Goal: Communication & Community: Answer question/provide support

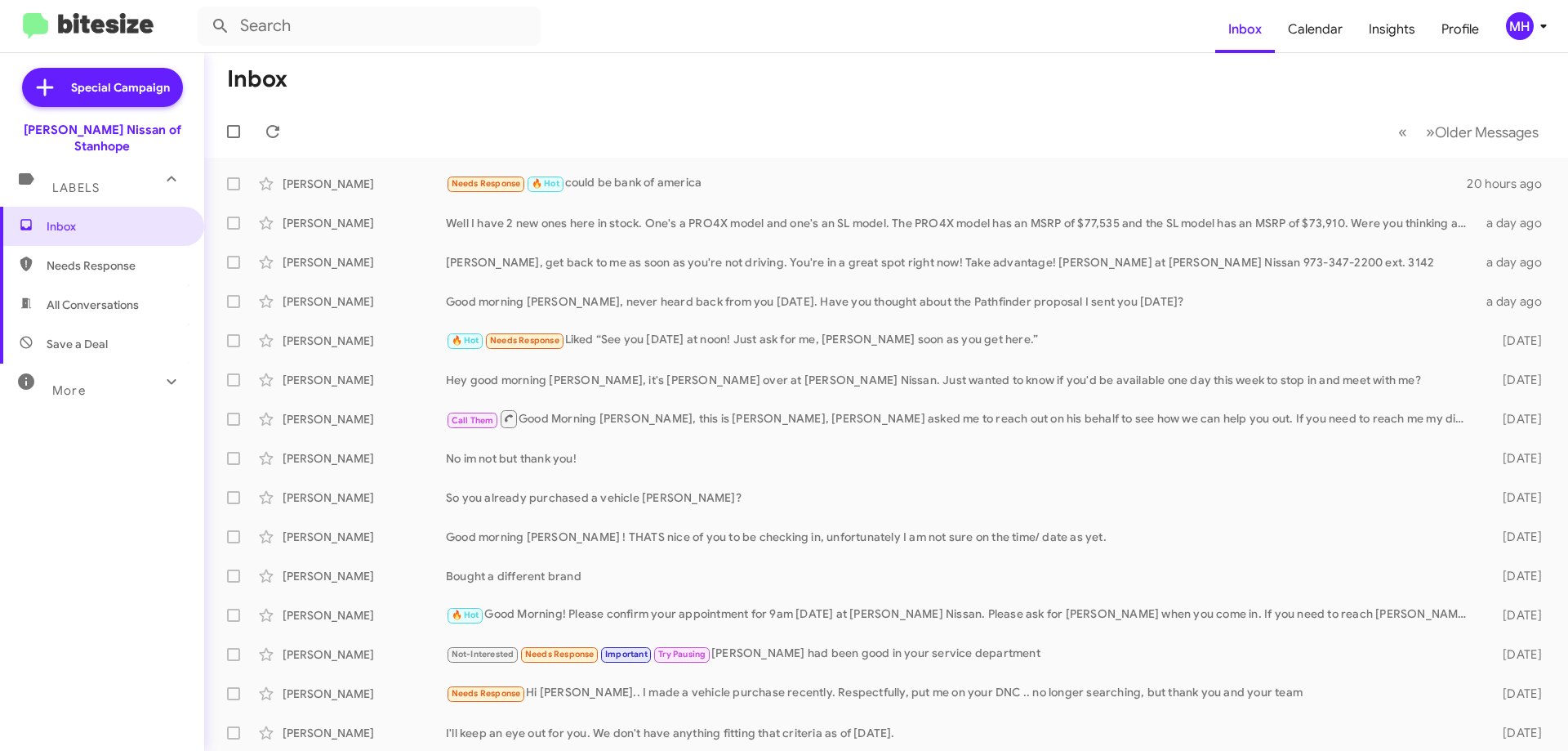
click at [124, 257] on span "Needs Response" at bounding box center [116, 265] width 139 height 16
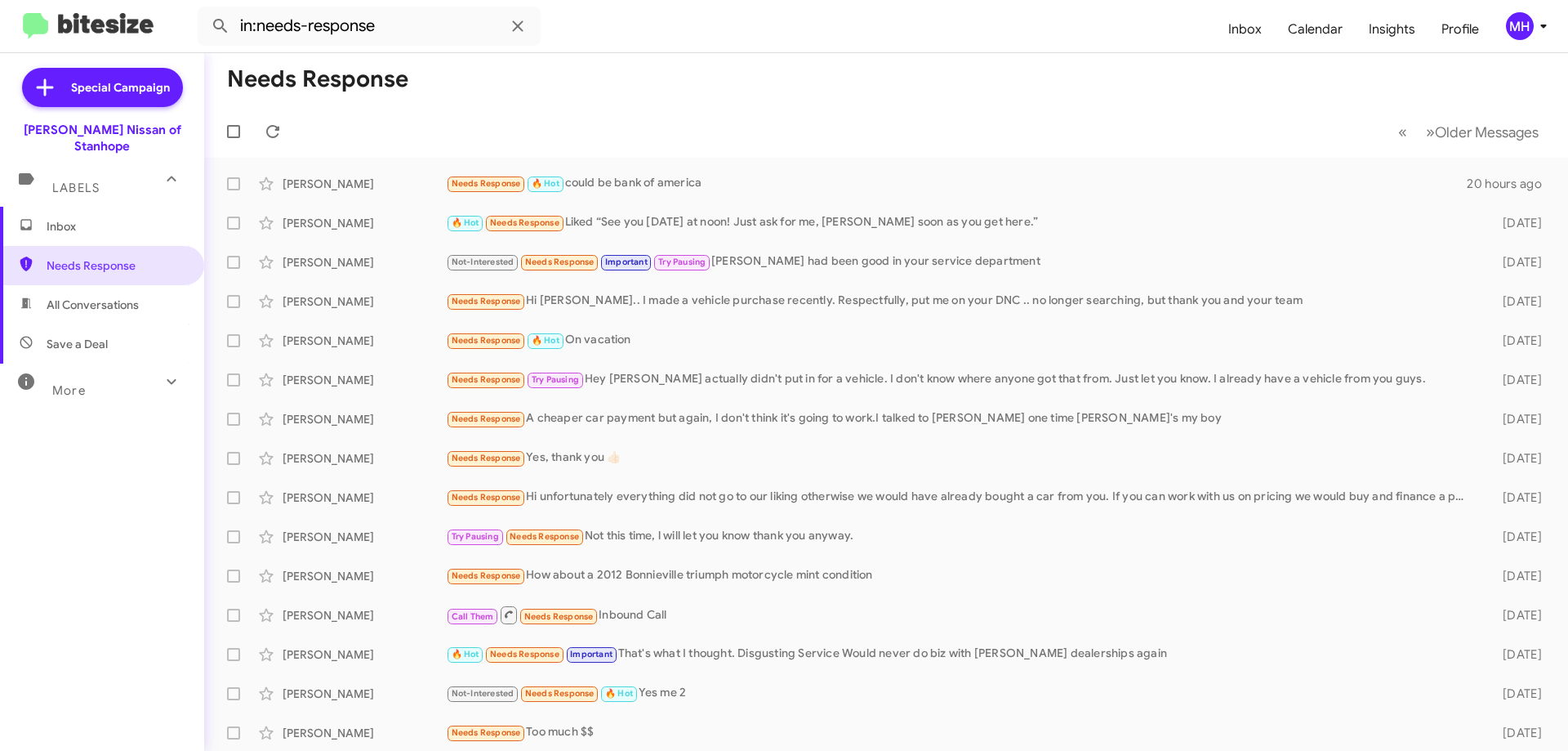
click at [104, 296] on span "All Conversations" at bounding box center [92, 304] width 92 height 16
type input "in:all-conversations"
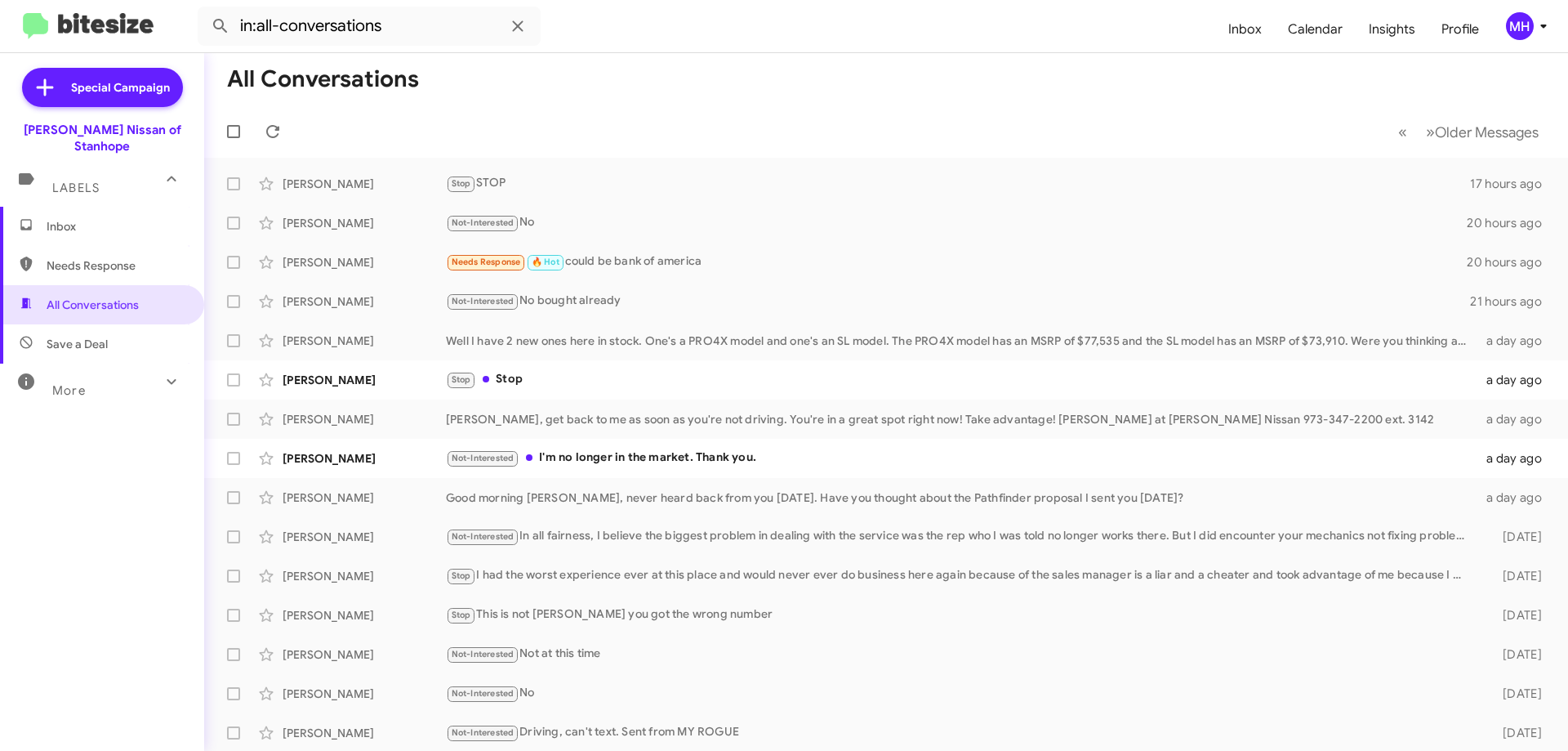
click at [95, 218] on span "Inbox" at bounding box center [116, 226] width 139 height 16
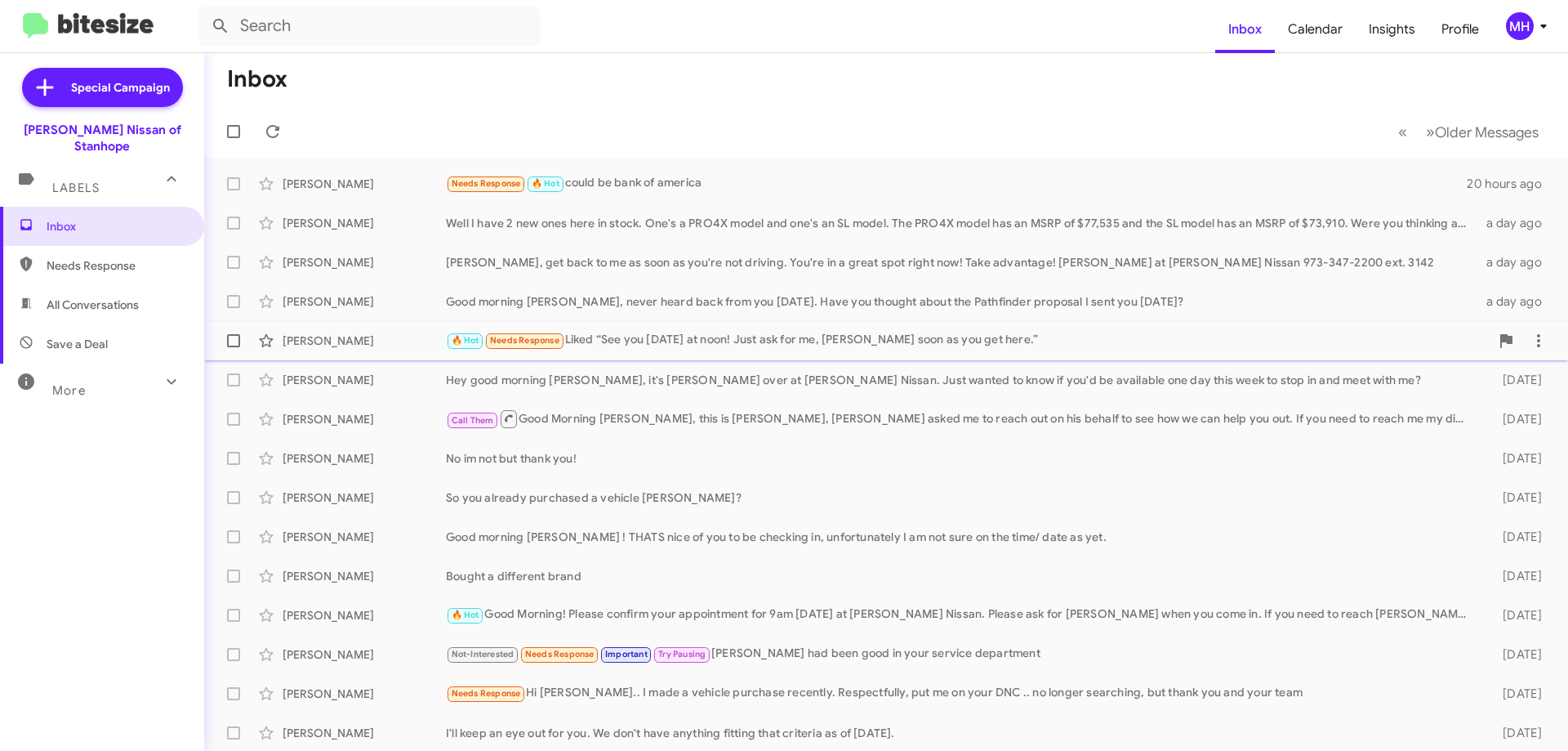
click at [675, 337] on div "🔥 Hot Needs Response Liked “See you [DATE] at noon! Just ask for me, [PERSON_NA…" at bounding box center [968, 340] width 1044 height 19
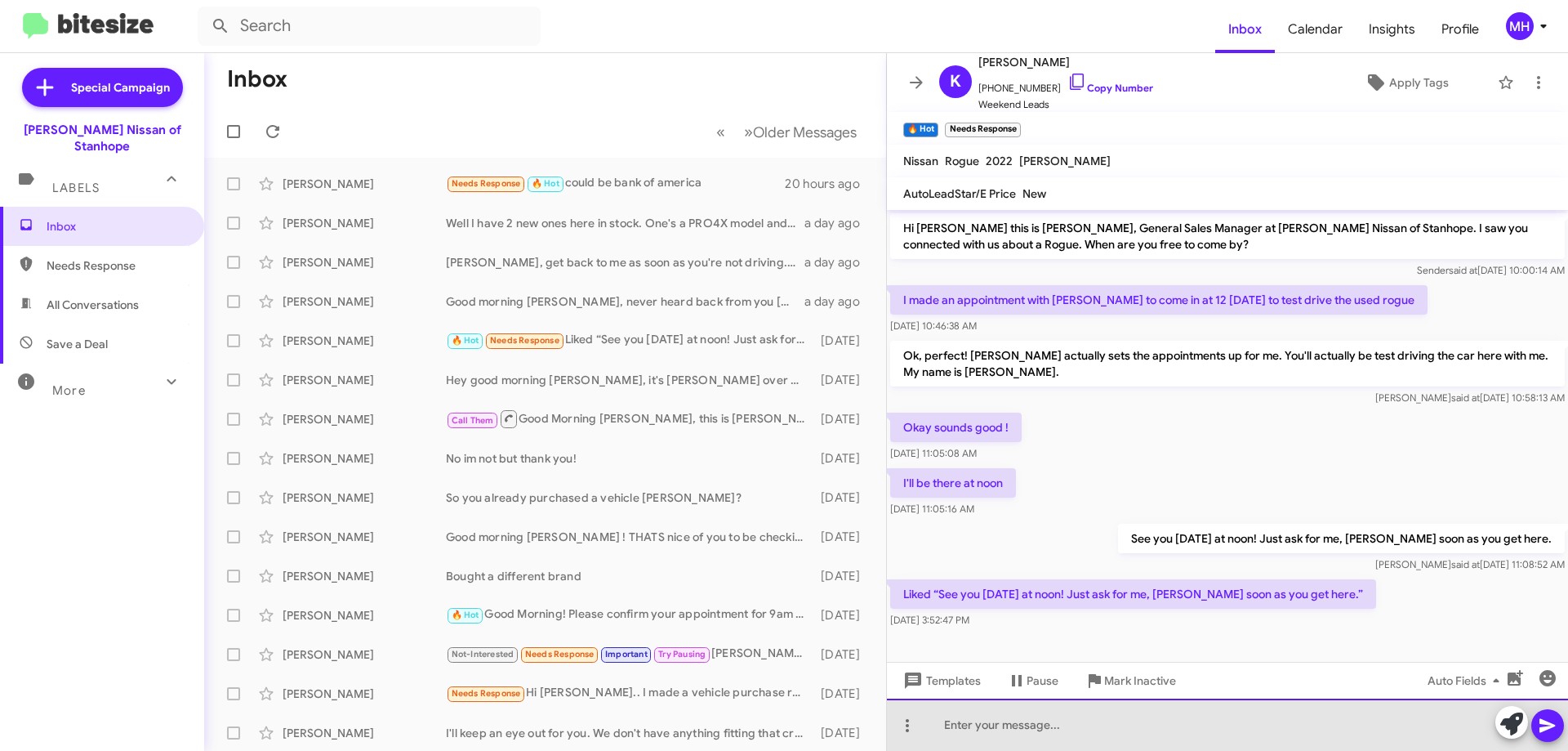
click at [1005, 732] on div at bounding box center [1228, 725] width 681 height 53
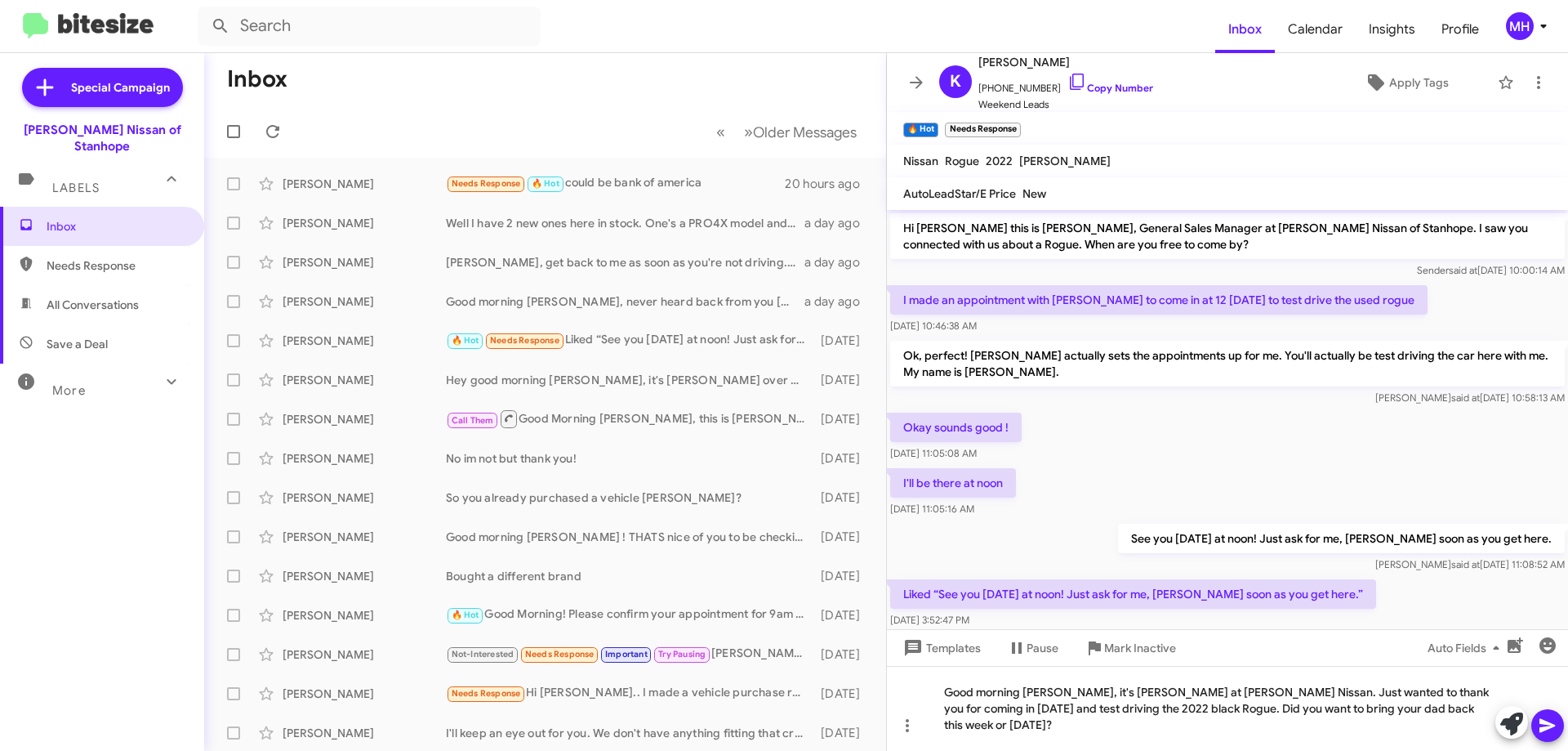
click at [1543, 724] on icon at bounding box center [1548, 726] width 15 height 14
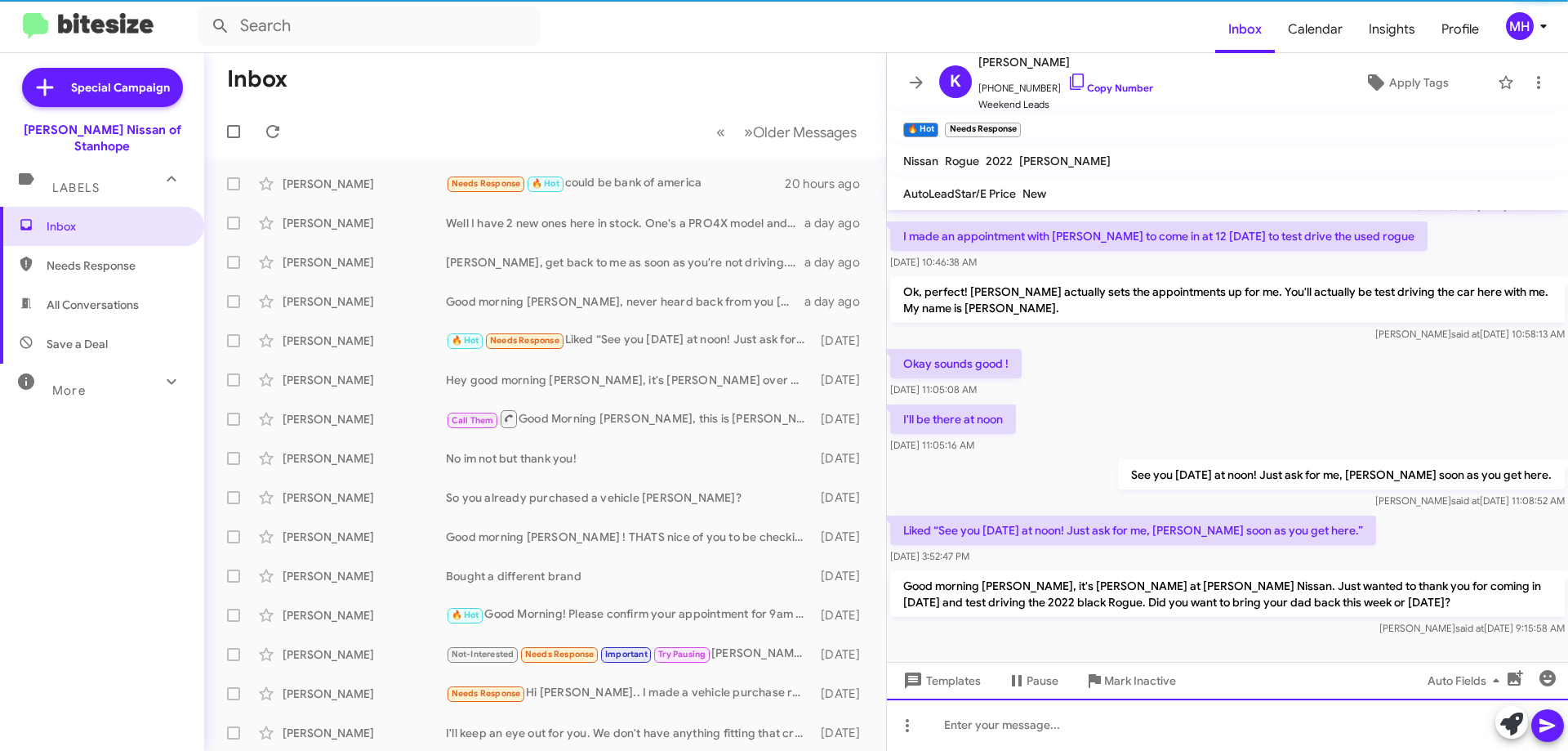
scroll to position [75, 0]
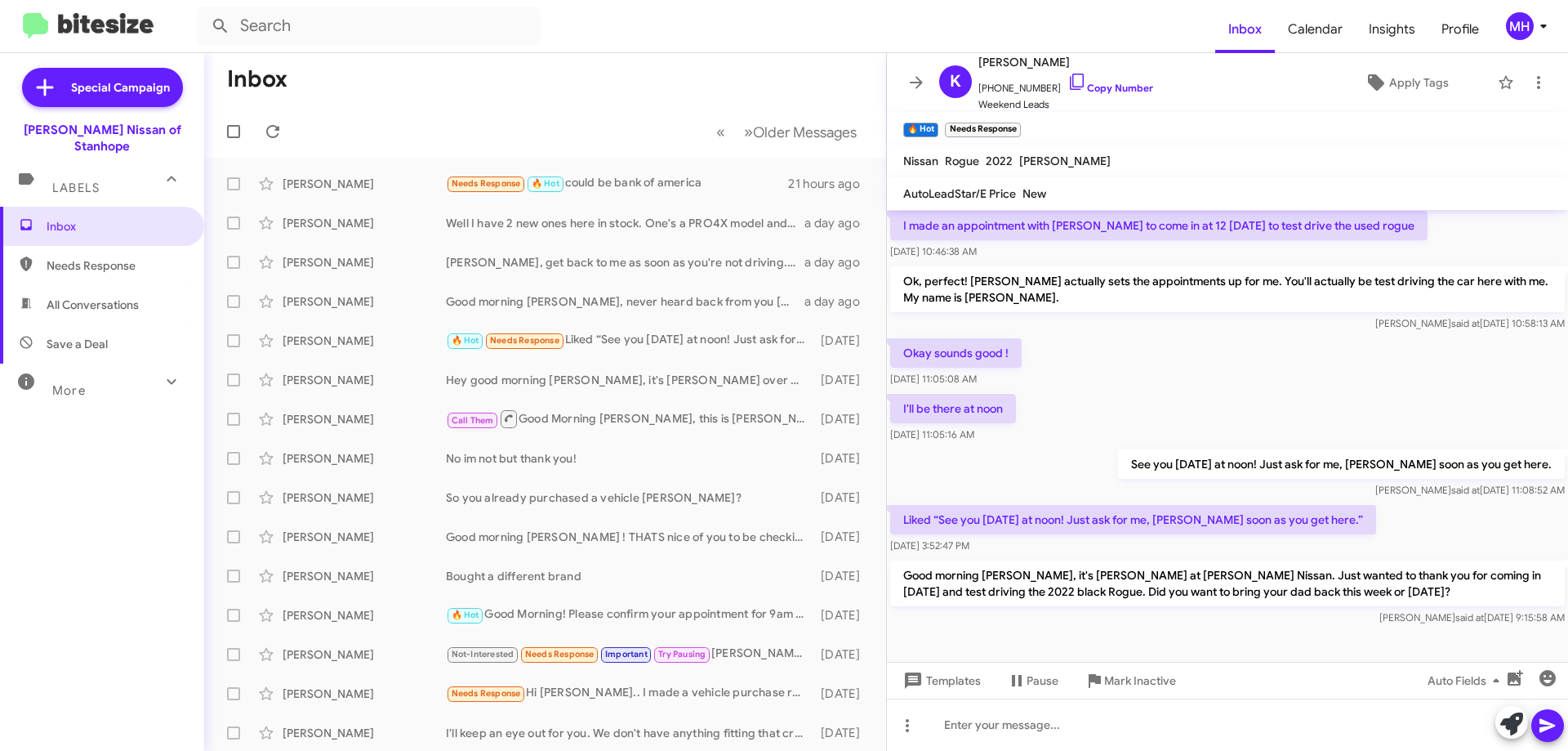
click at [126, 257] on span "Needs Response" at bounding box center [116, 265] width 139 height 16
type input "in:needs-response"
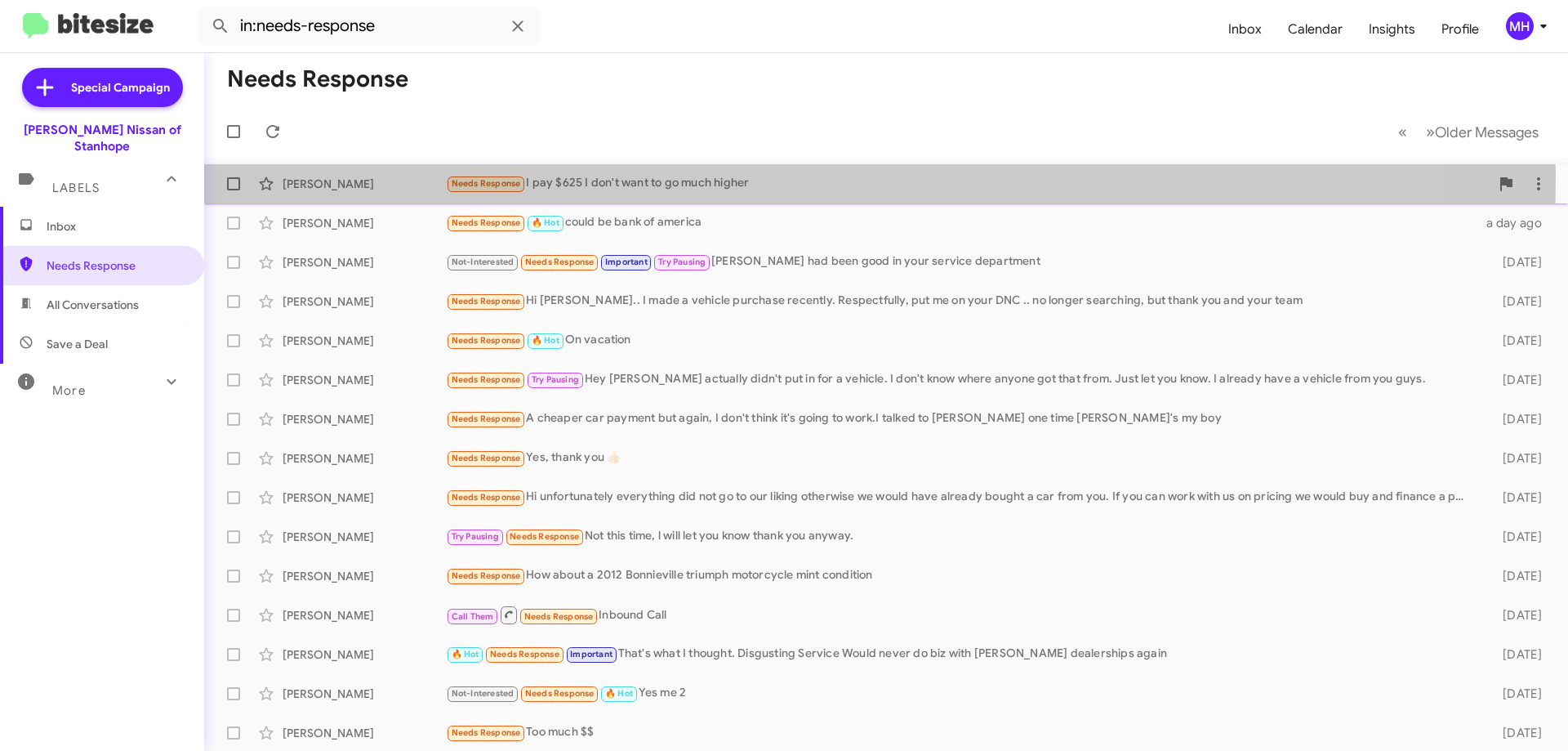
click at [567, 177] on div "Needs Response I pay $625 I don't want to go much higher" at bounding box center [968, 183] width 1044 height 19
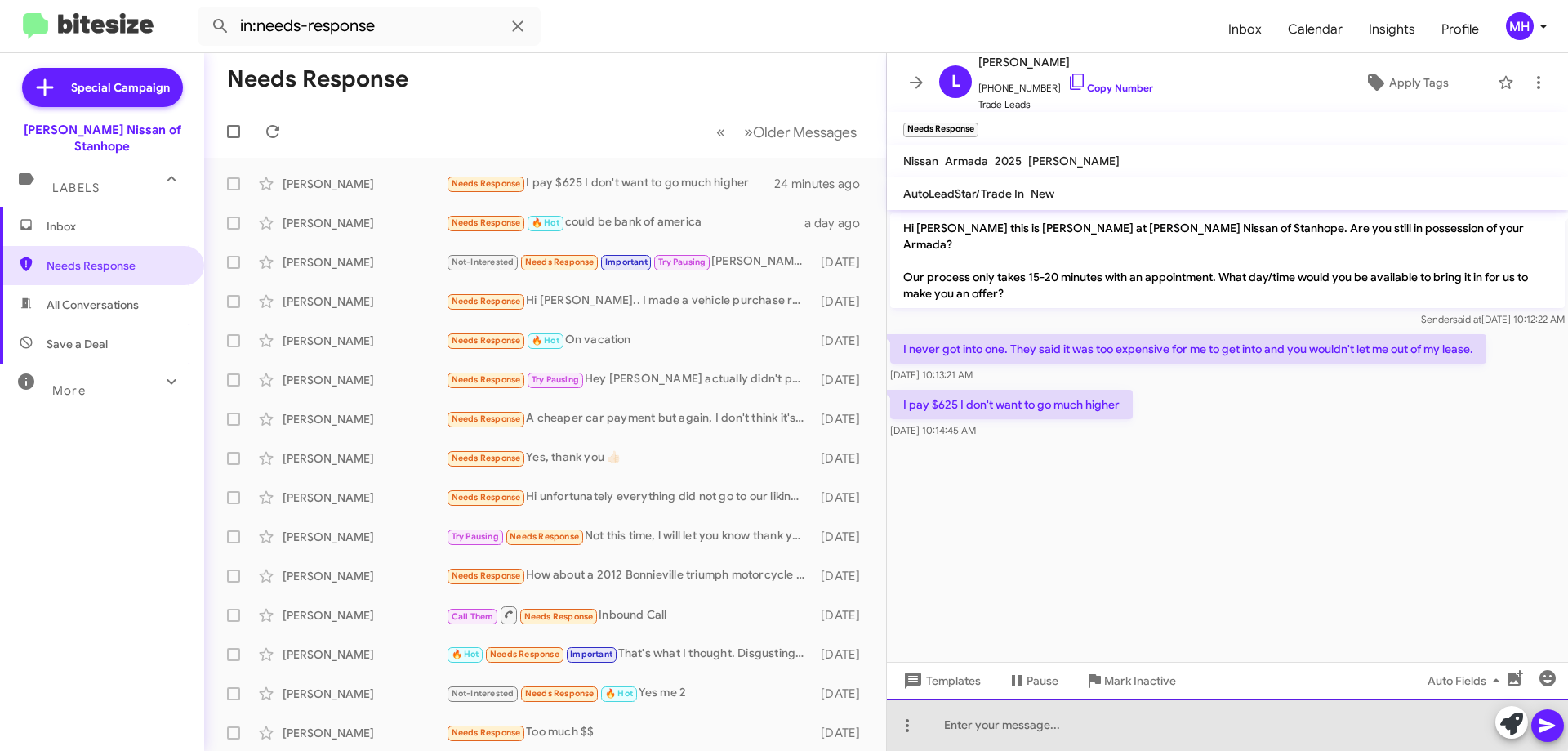
click at [973, 717] on div at bounding box center [1228, 725] width 681 height 53
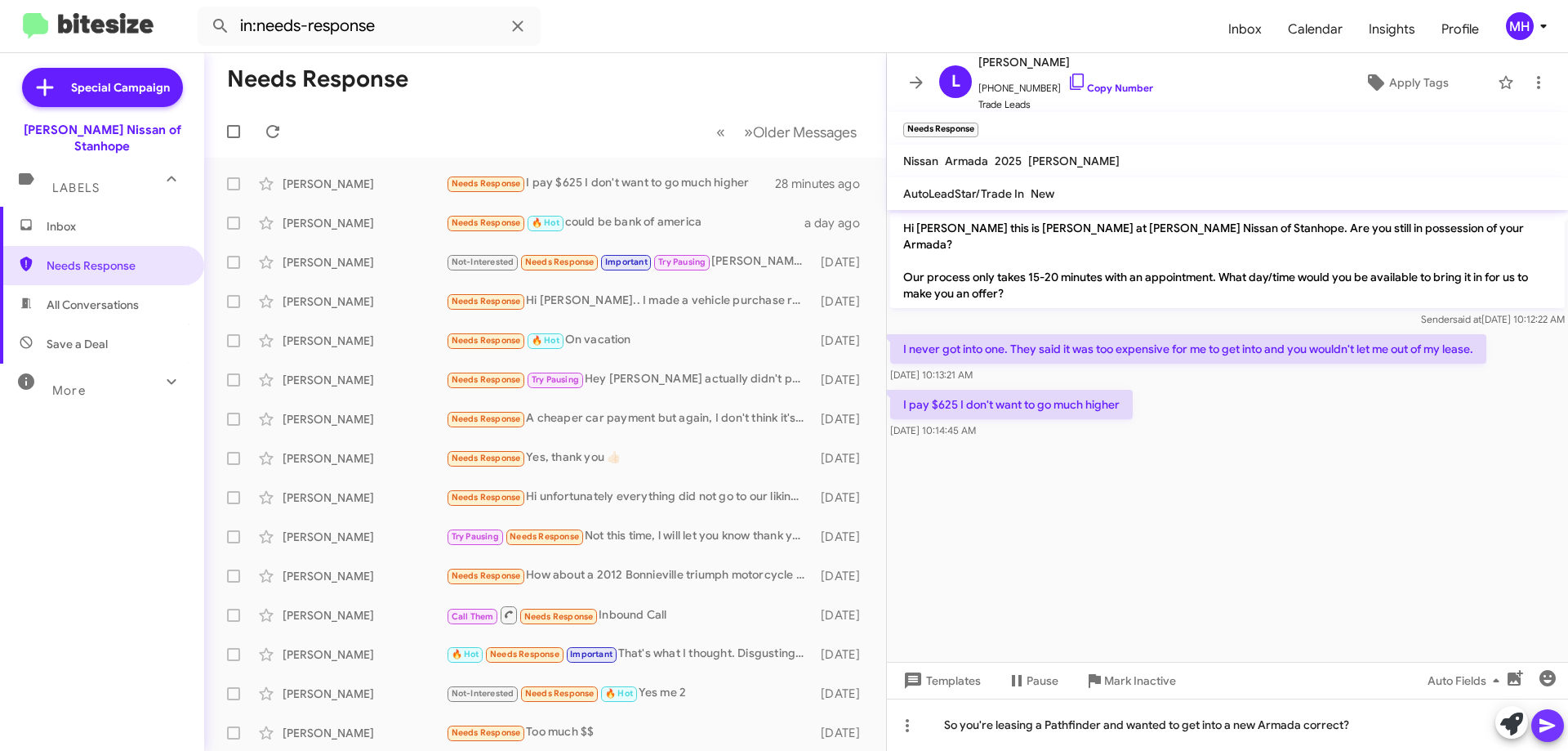
click at [1551, 727] on icon at bounding box center [1548, 726] width 15 height 14
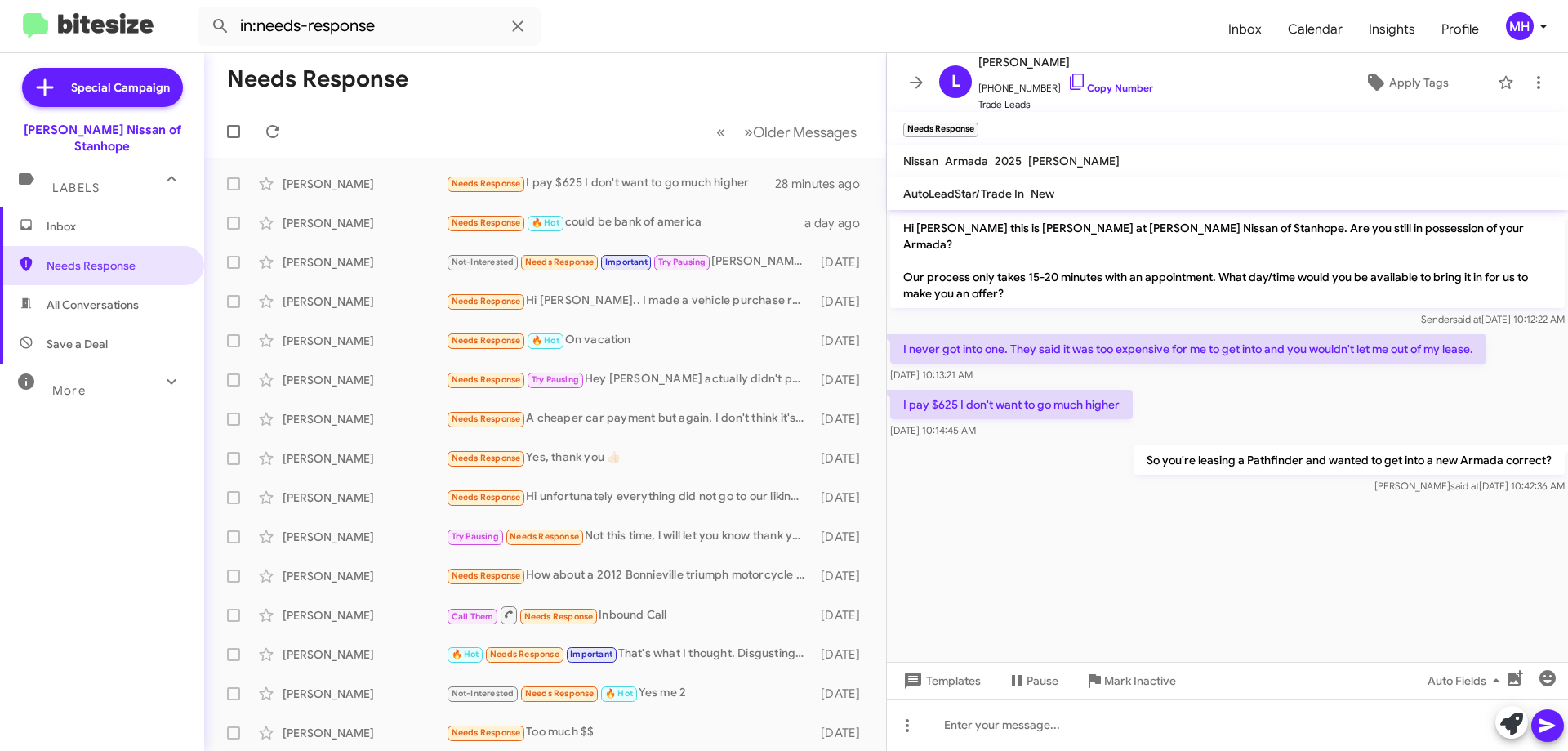
drag, startPoint x: 1019, startPoint y: 87, endPoint x: 930, endPoint y: 18, distance: 112.6
click at [930, 18] on form "in:needs-response" at bounding box center [707, 26] width 1018 height 39
click at [611, 180] on div "Needs Response I still have my atlas and I plan to keep it until my negative eq…" at bounding box center [627, 183] width 361 height 19
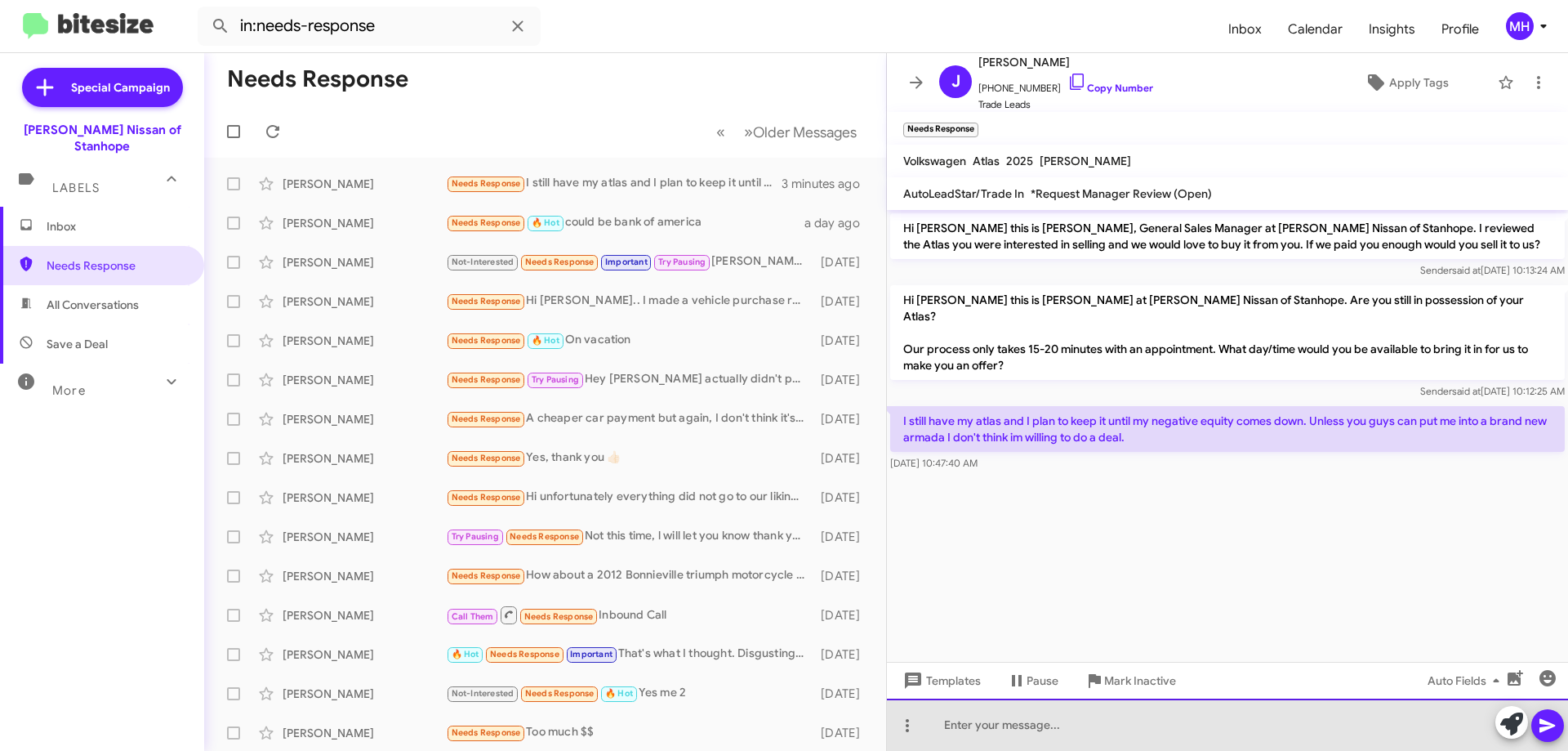
click at [976, 726] on div at bounding box center [1228, 725] width 681 height 53
click at [970, 724] on div at bounding box center [1228, 725] width 681 height 53
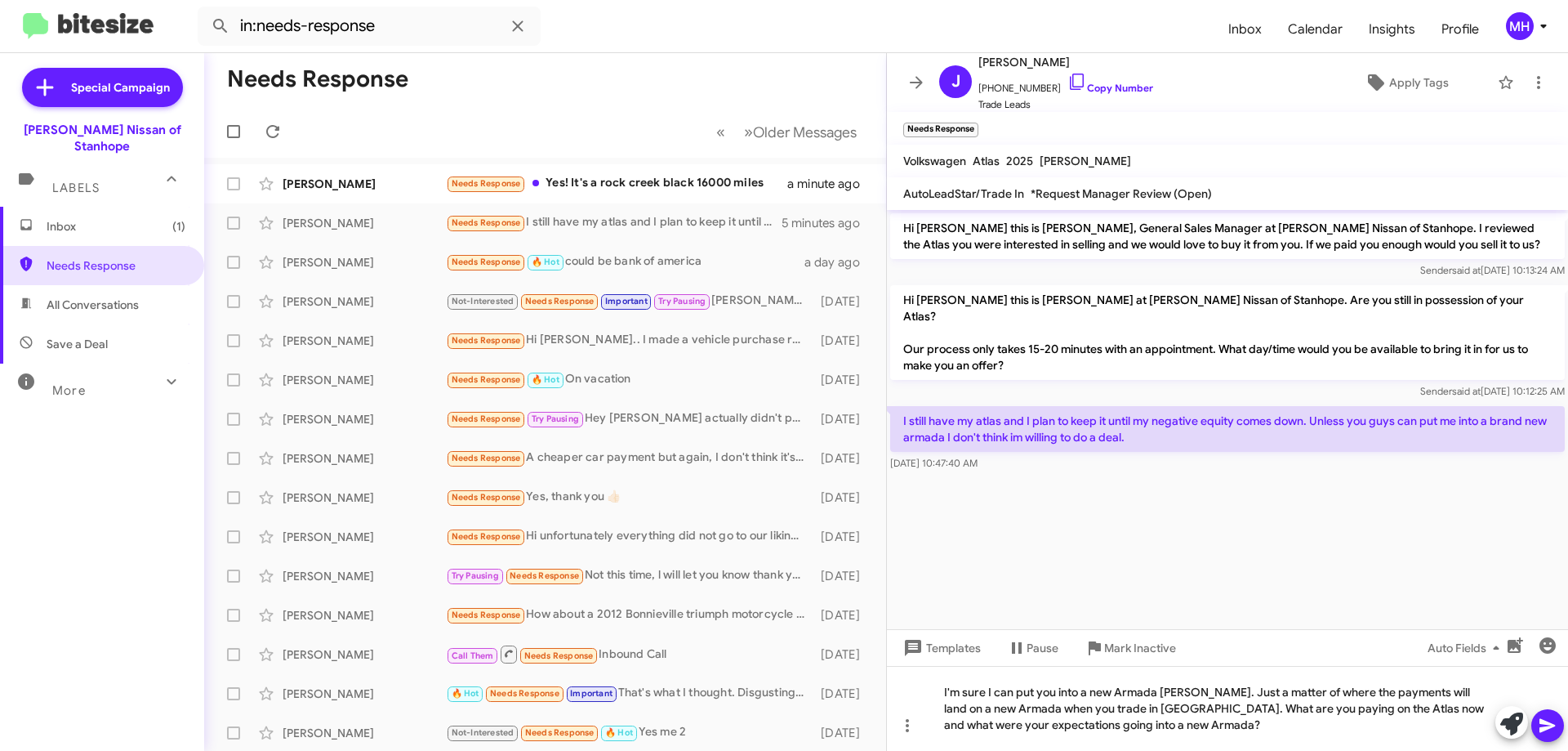
click at [1543, 721] on icon at bounding box center [1548, 726] width 15 height 14
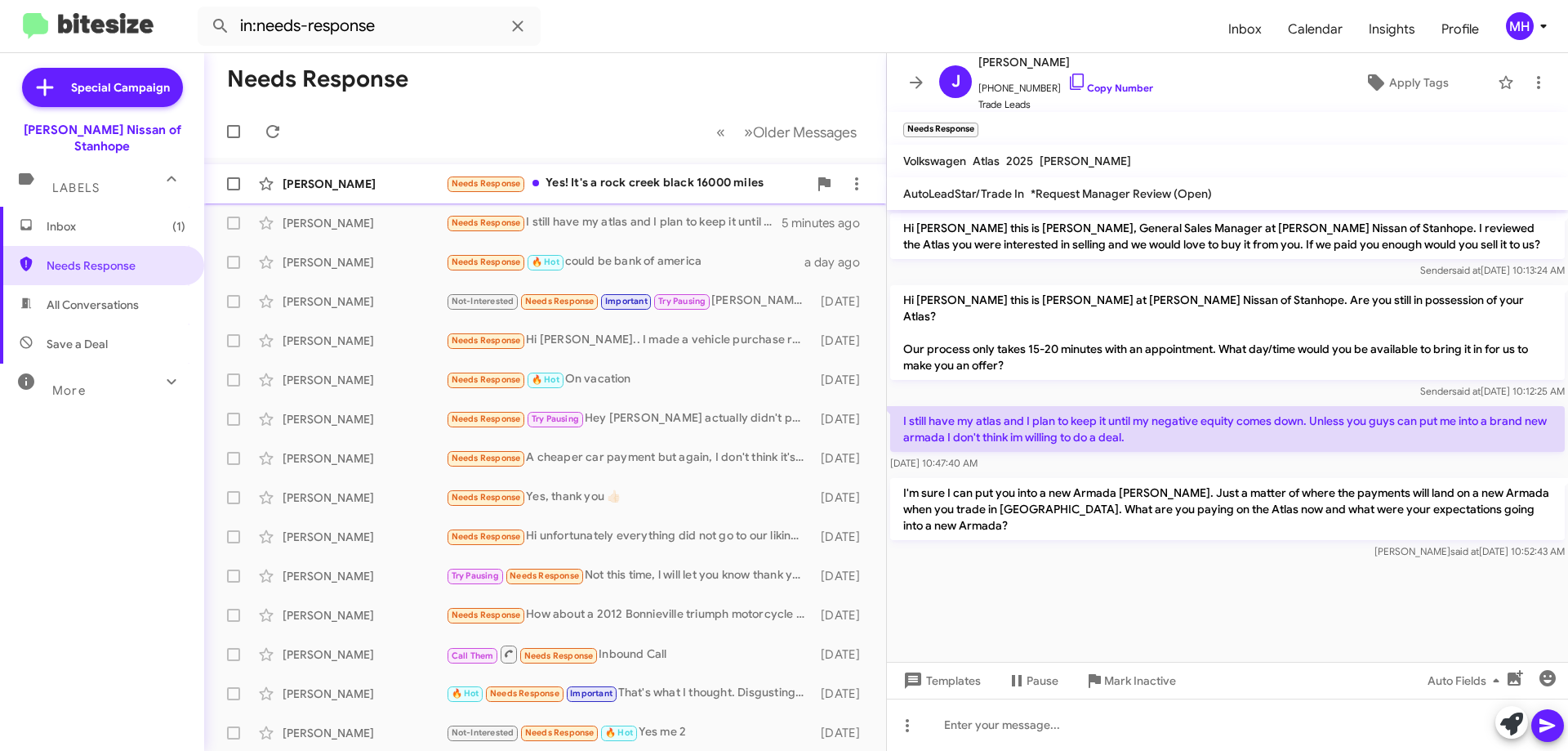
click at [626, 177] on div "Needs Response Yes! It's a rock creek black 16000 miles" at bounding box center [627, 183] width 361 height 19
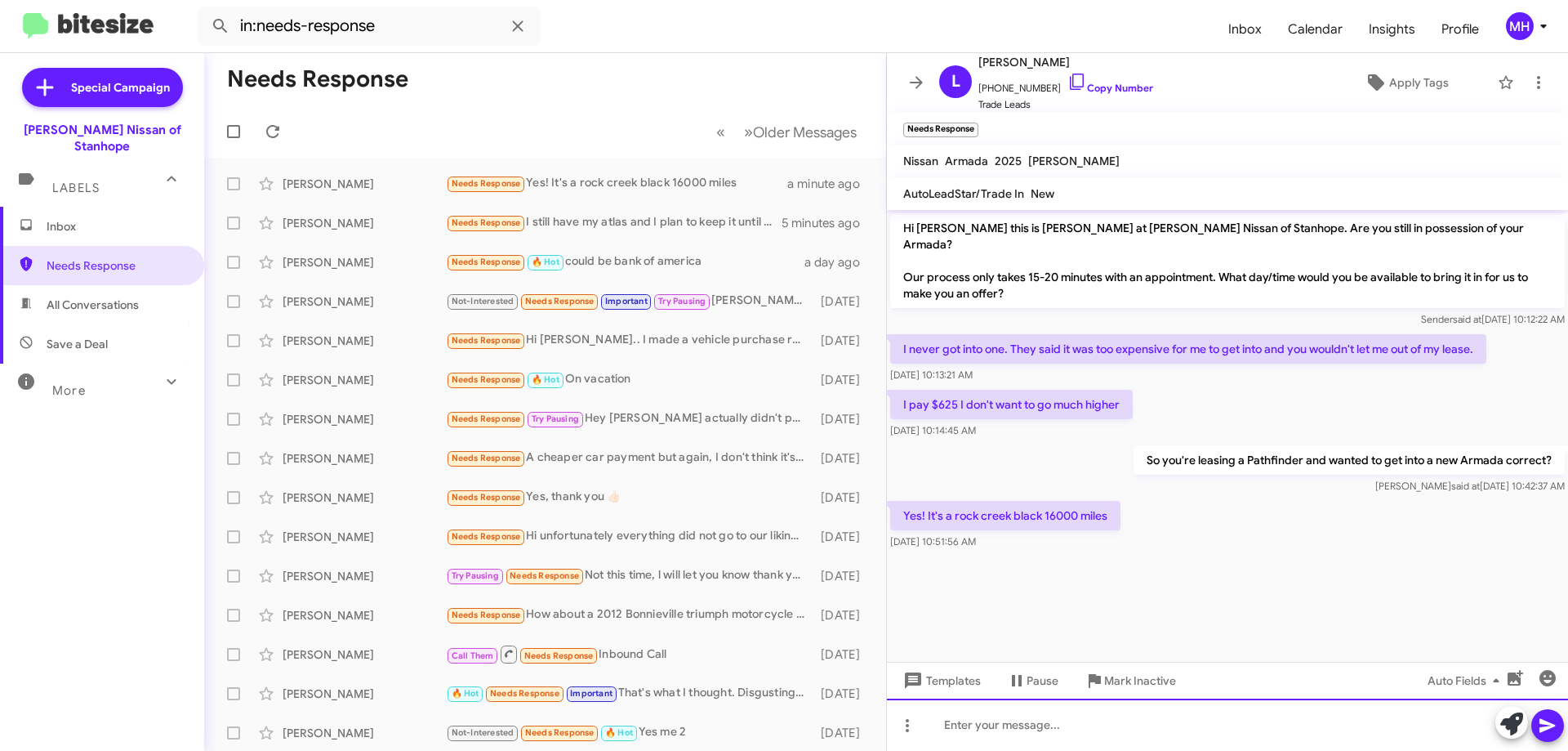
click at [977, 729] on div at bounding box center [1228, 725] width 681 height 53
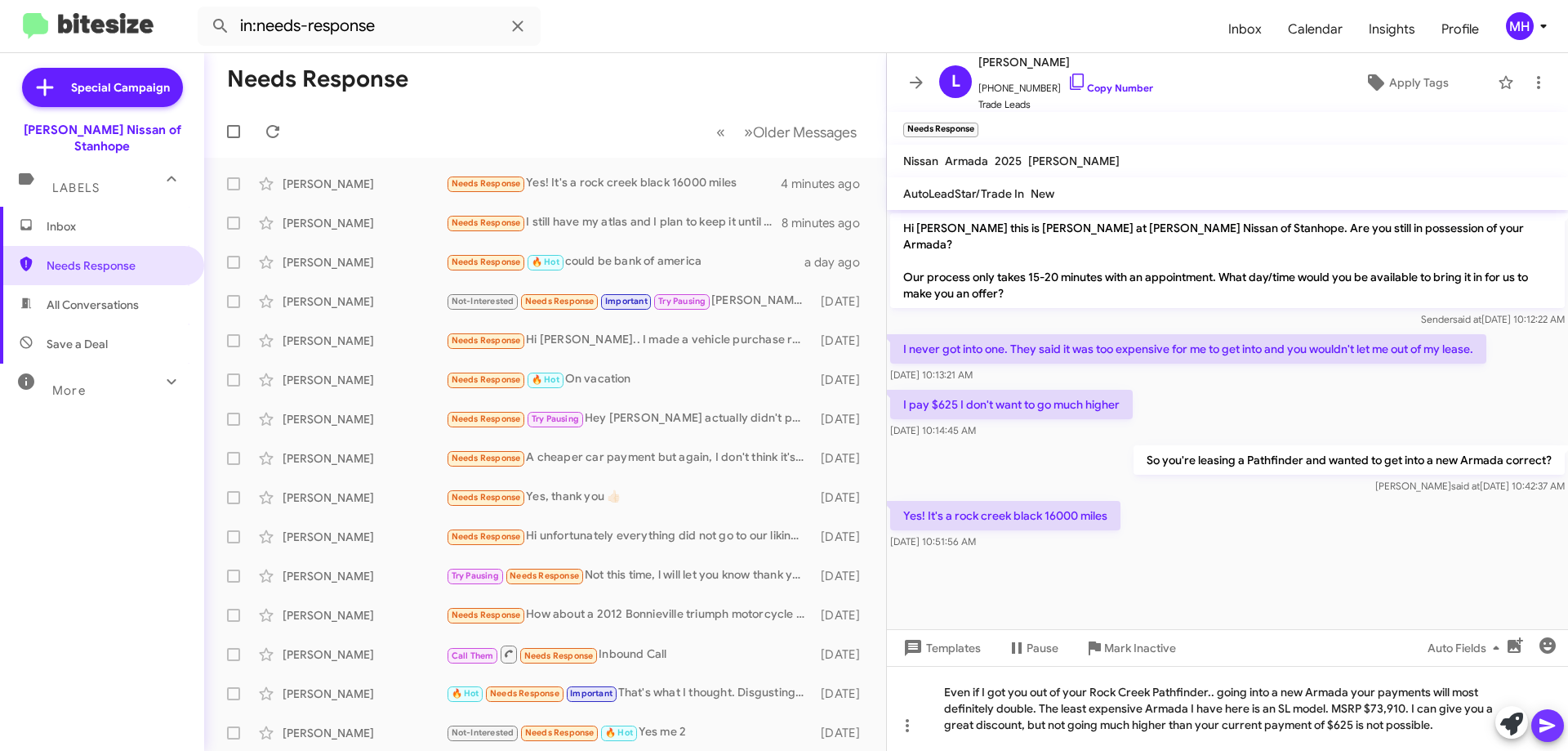
click at [1546, 730] on icon at bounding box center [1548, 726] width 15 height 14
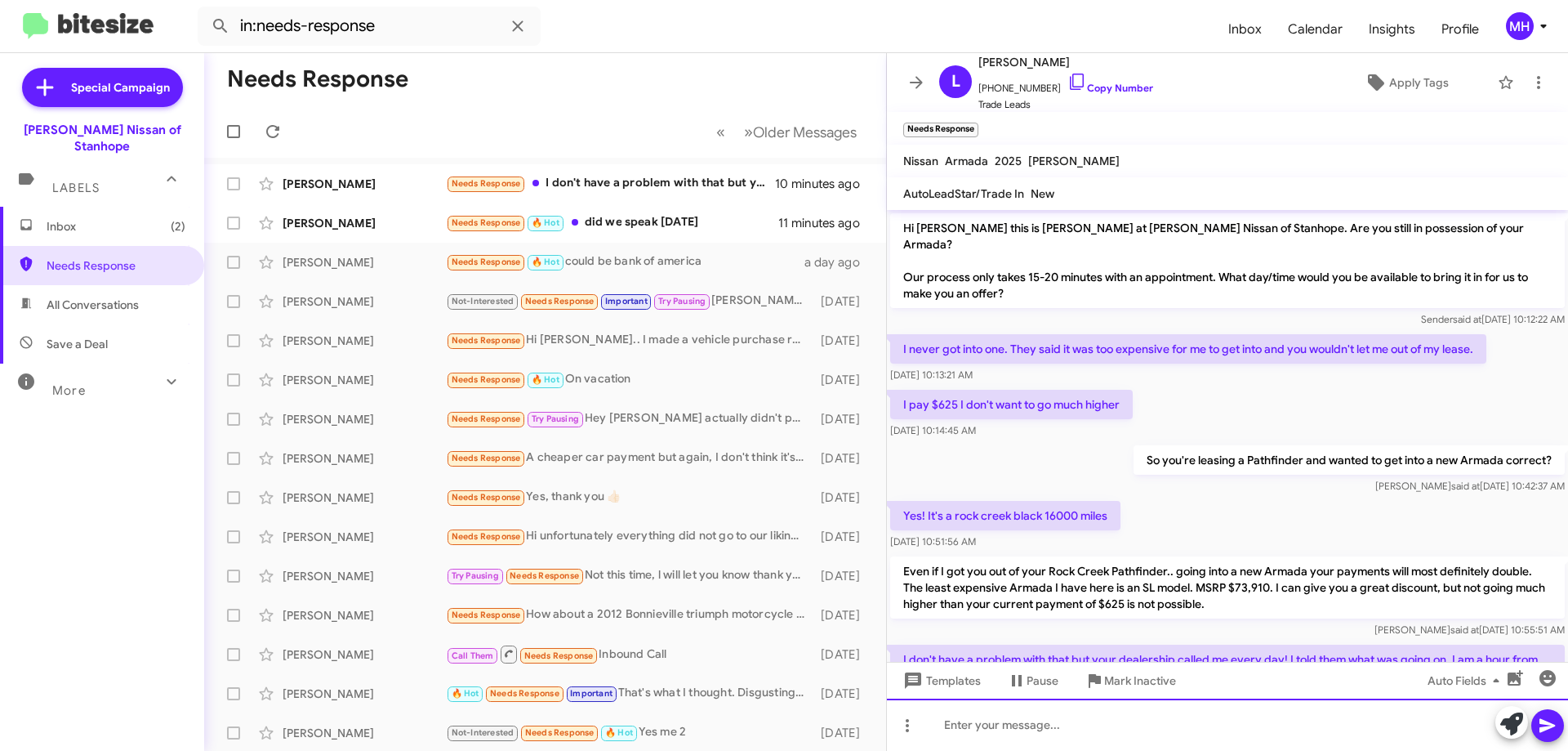
scroll to position [80, 0]
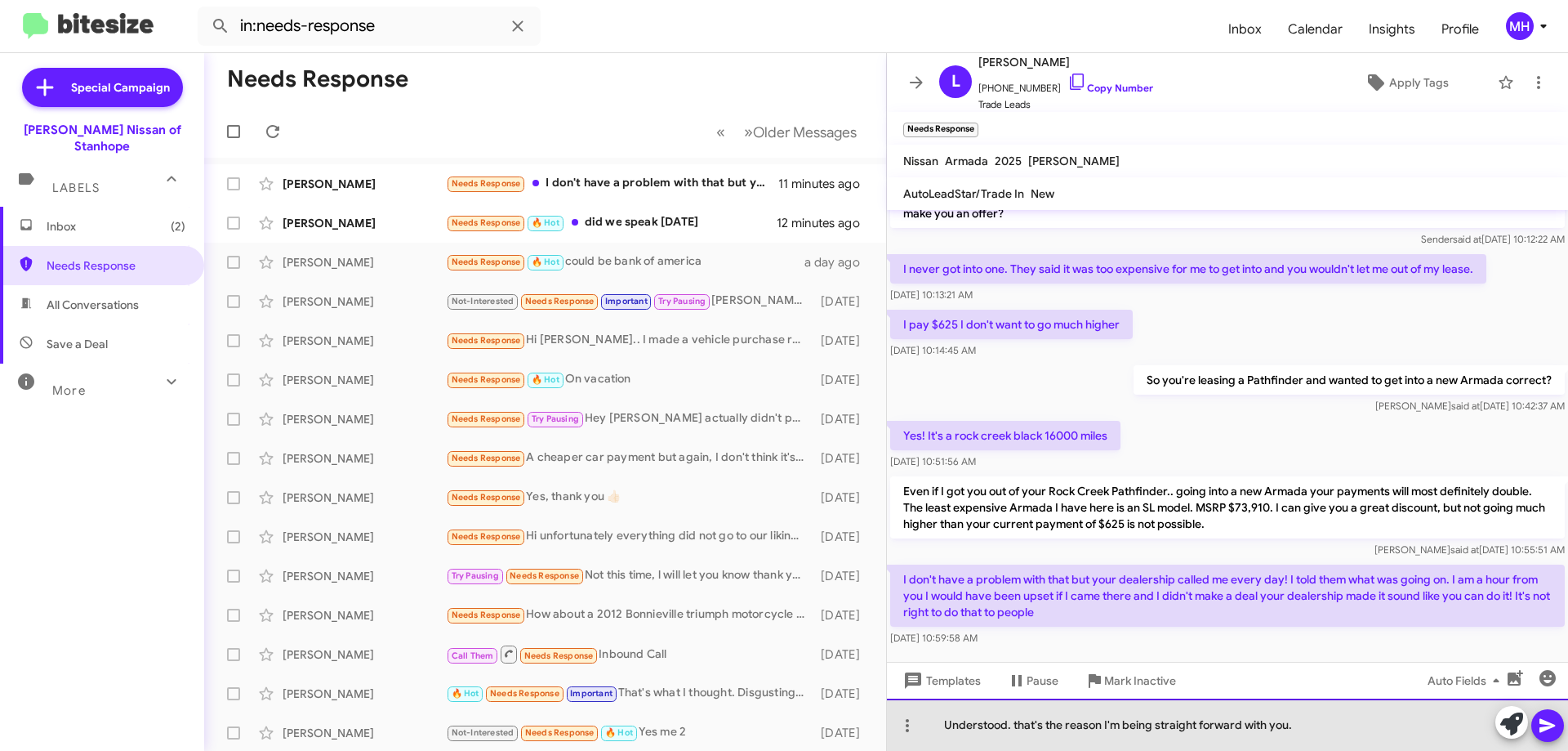
click at [1017, 720] on div "Understood. that's the reason I'm being straight forward with you." at bounding box center [1228, 725] width 681 height 53
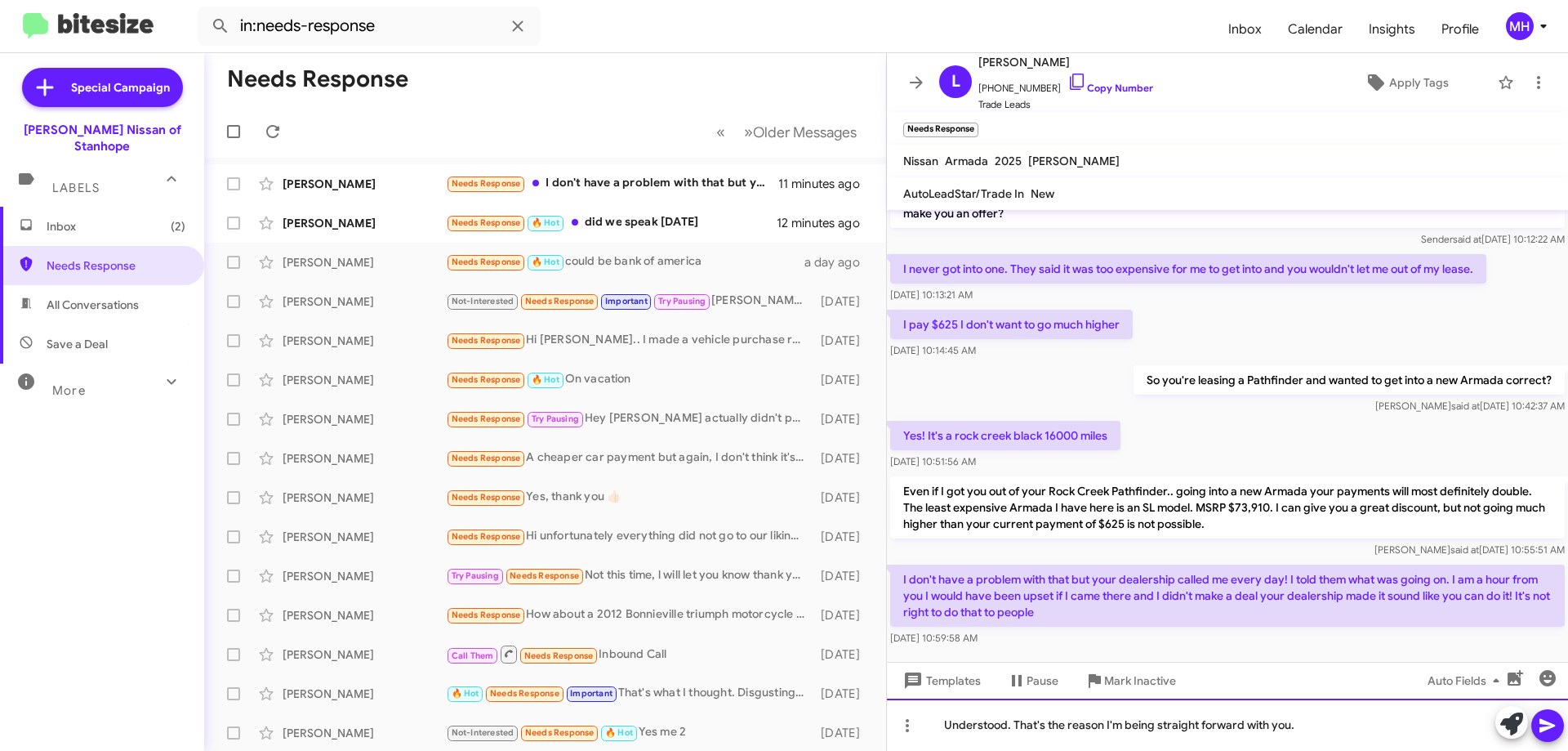
click at [1306, 727] on div "Understood. That's the reason I'm being straight forward with you." at bounding box center [1228, 725] width 681 height 53
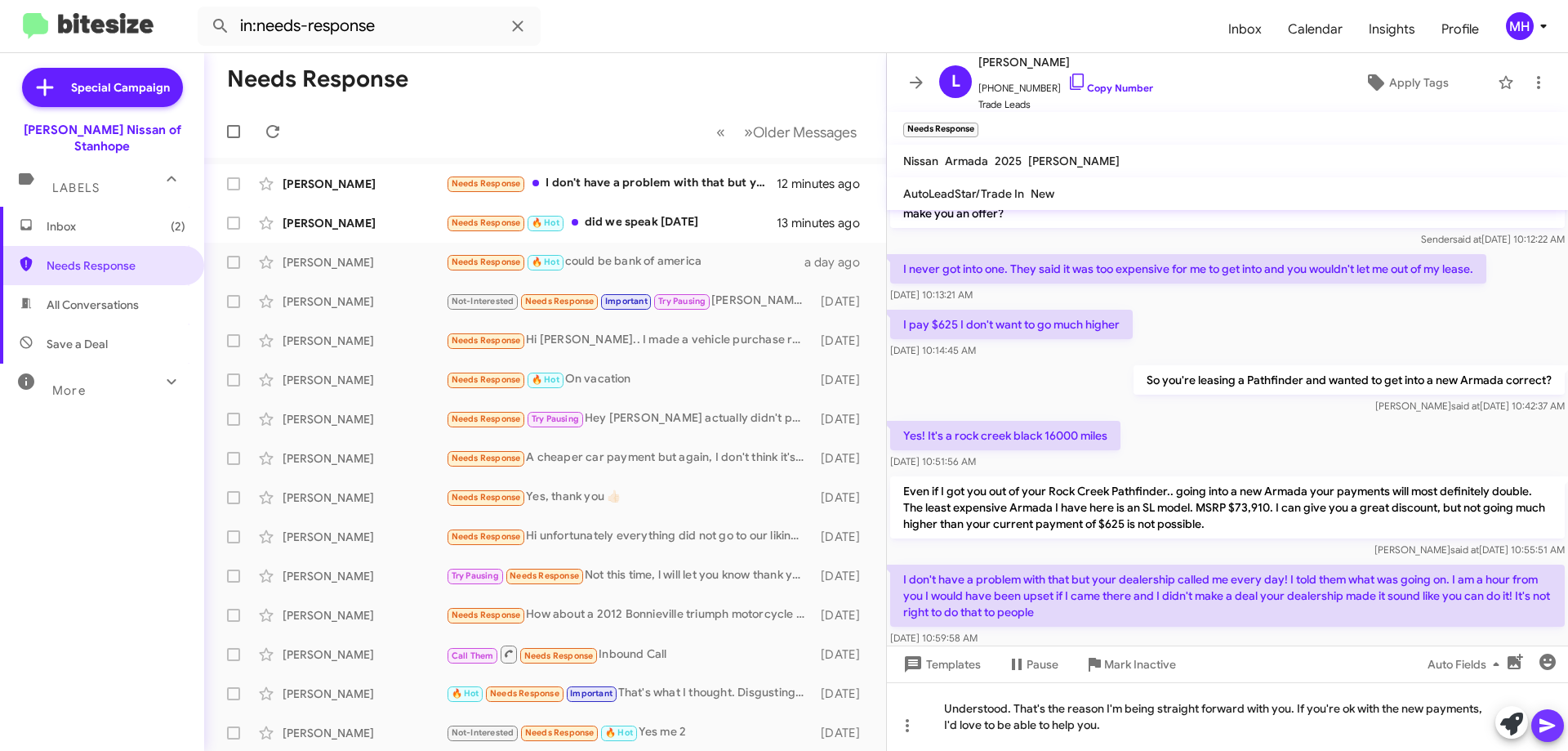
click at [1544, 719] on icon at bounding box center [1548, 725] width 20 height 20
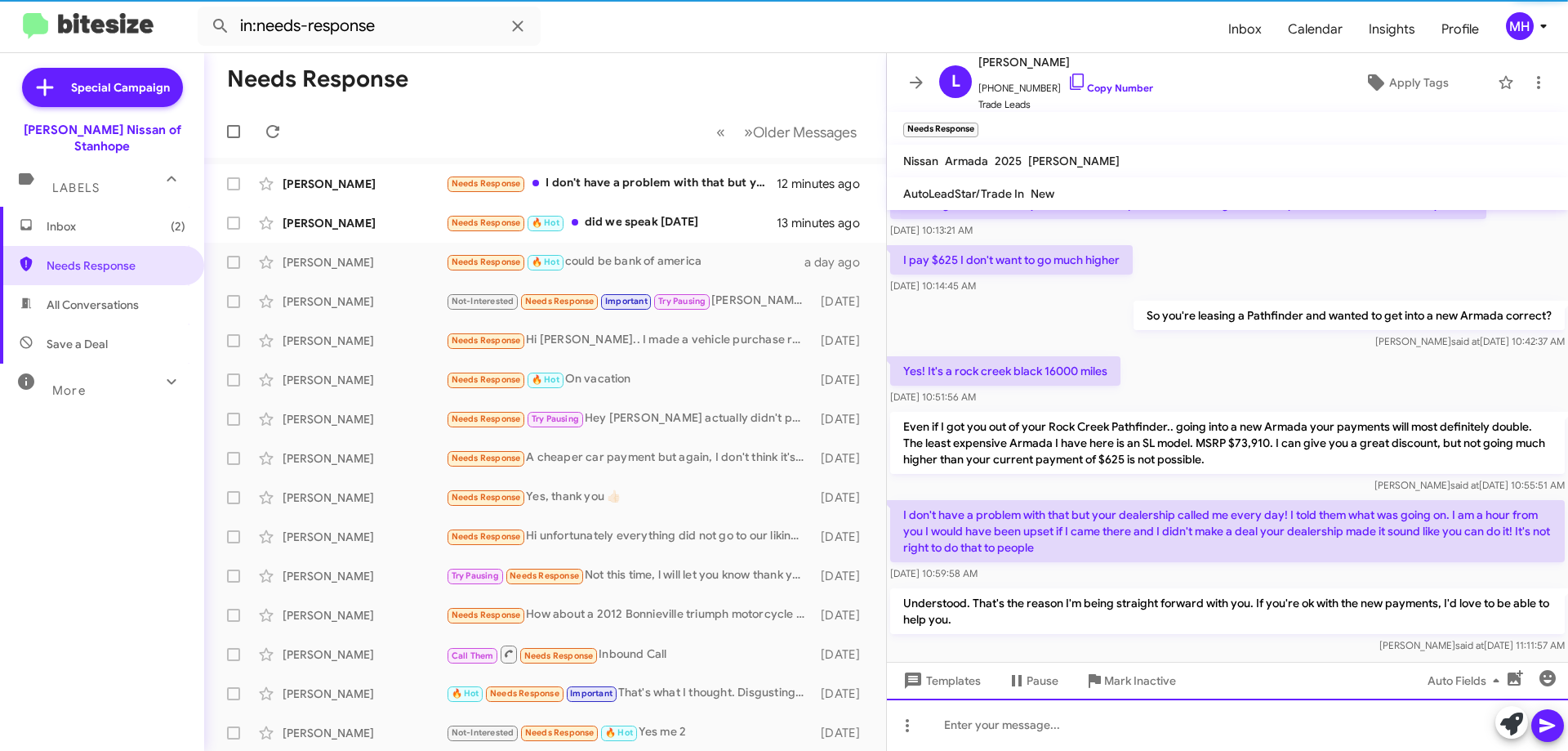
scroll to position [156, 0]
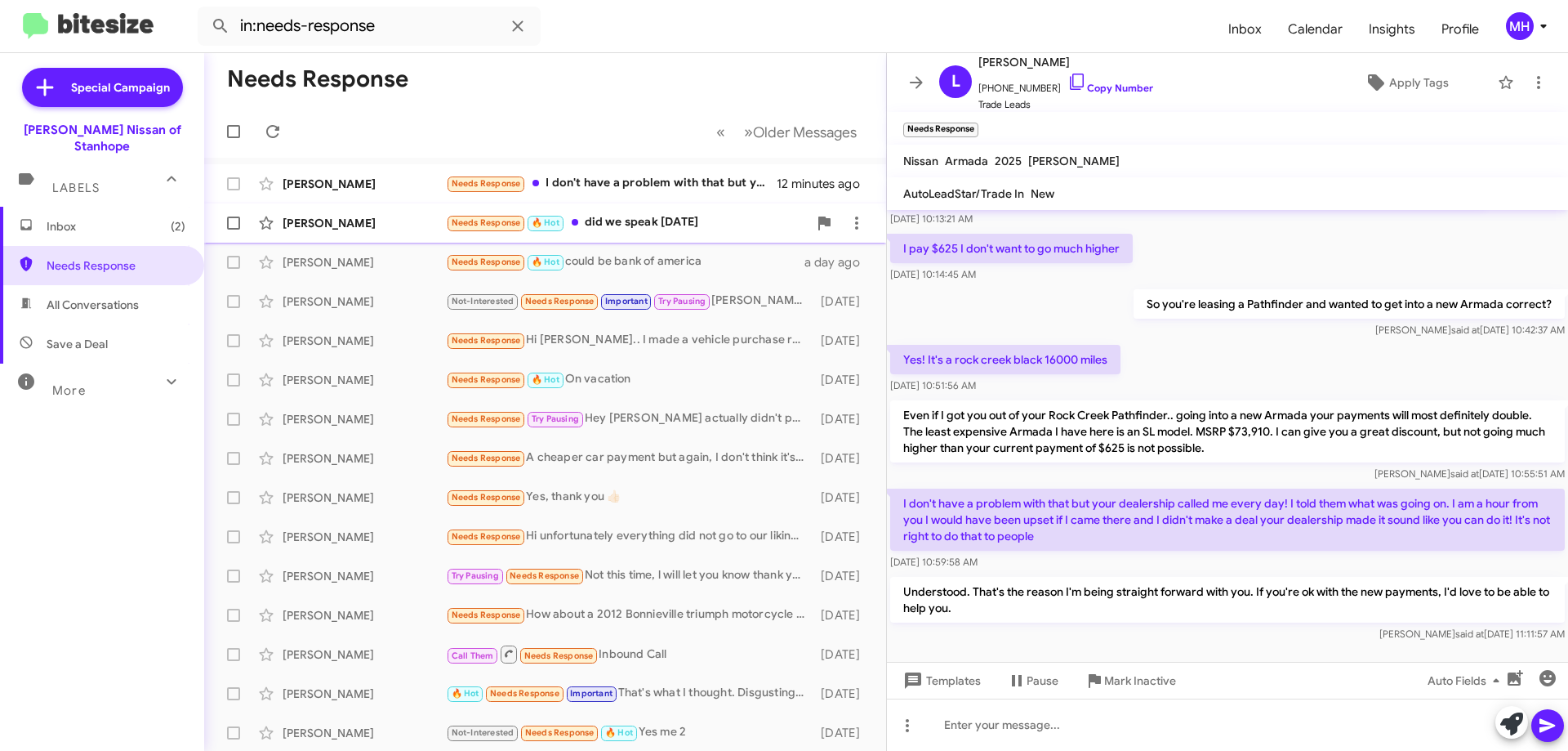
click at [725, 218] on div "Needs Response 🔥 Hot did we speak [DATE]" at bounding box center [627, 222] width 361 height 19
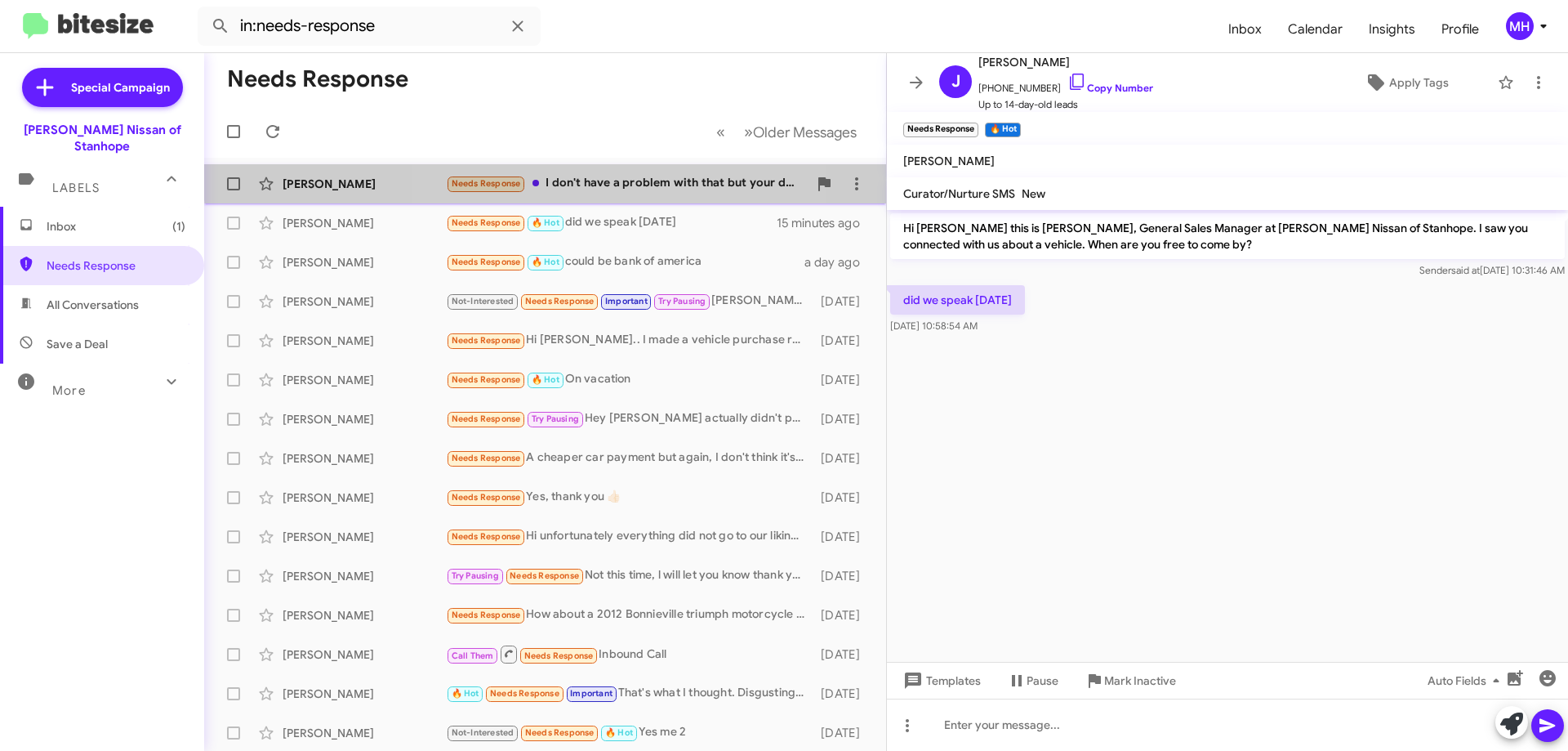
click at [585, 177] on div "Needs Response I don't have a problem with that but your dealership called me e…" at bounding box center [627, 183] width 361 height 19
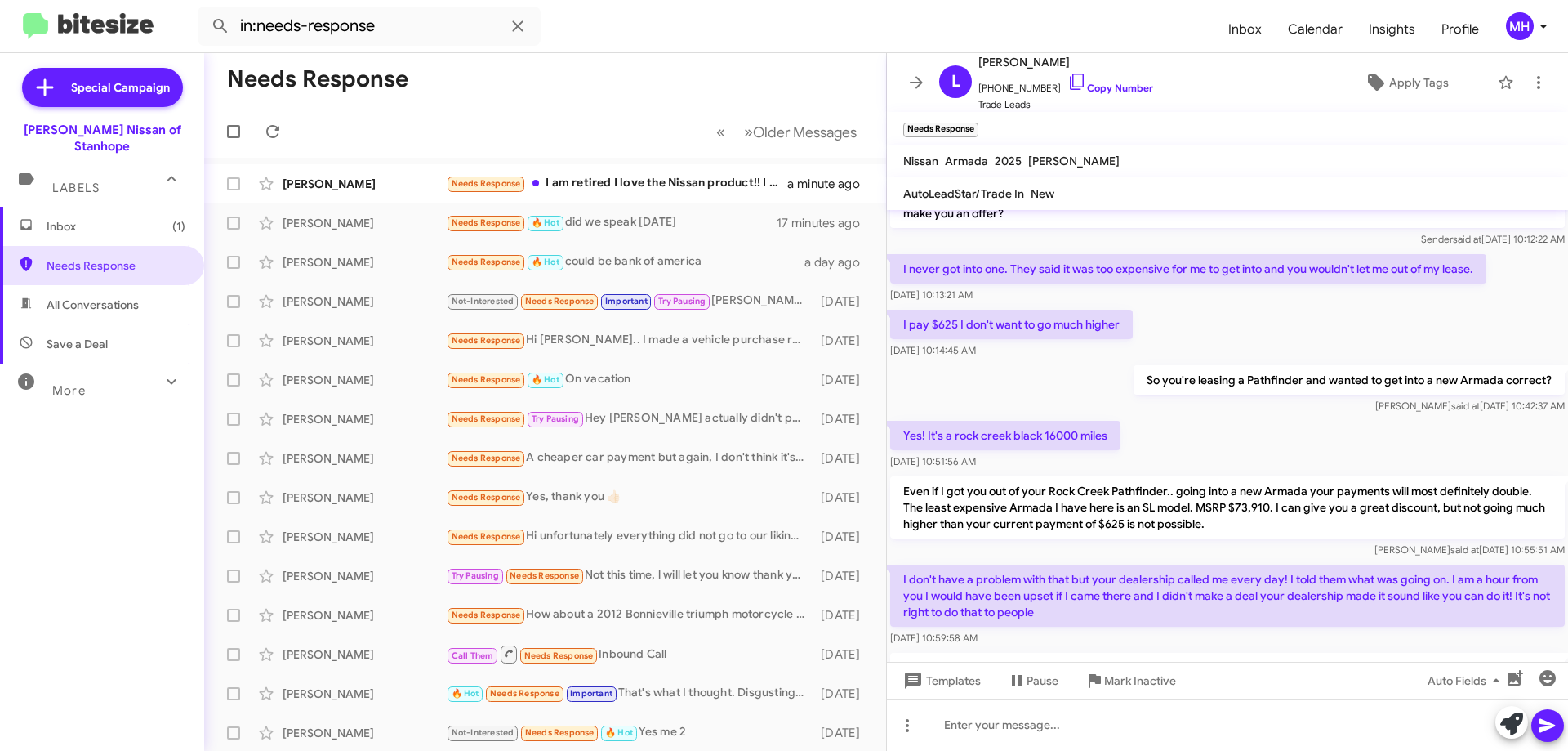
scroll to position [216, 0]
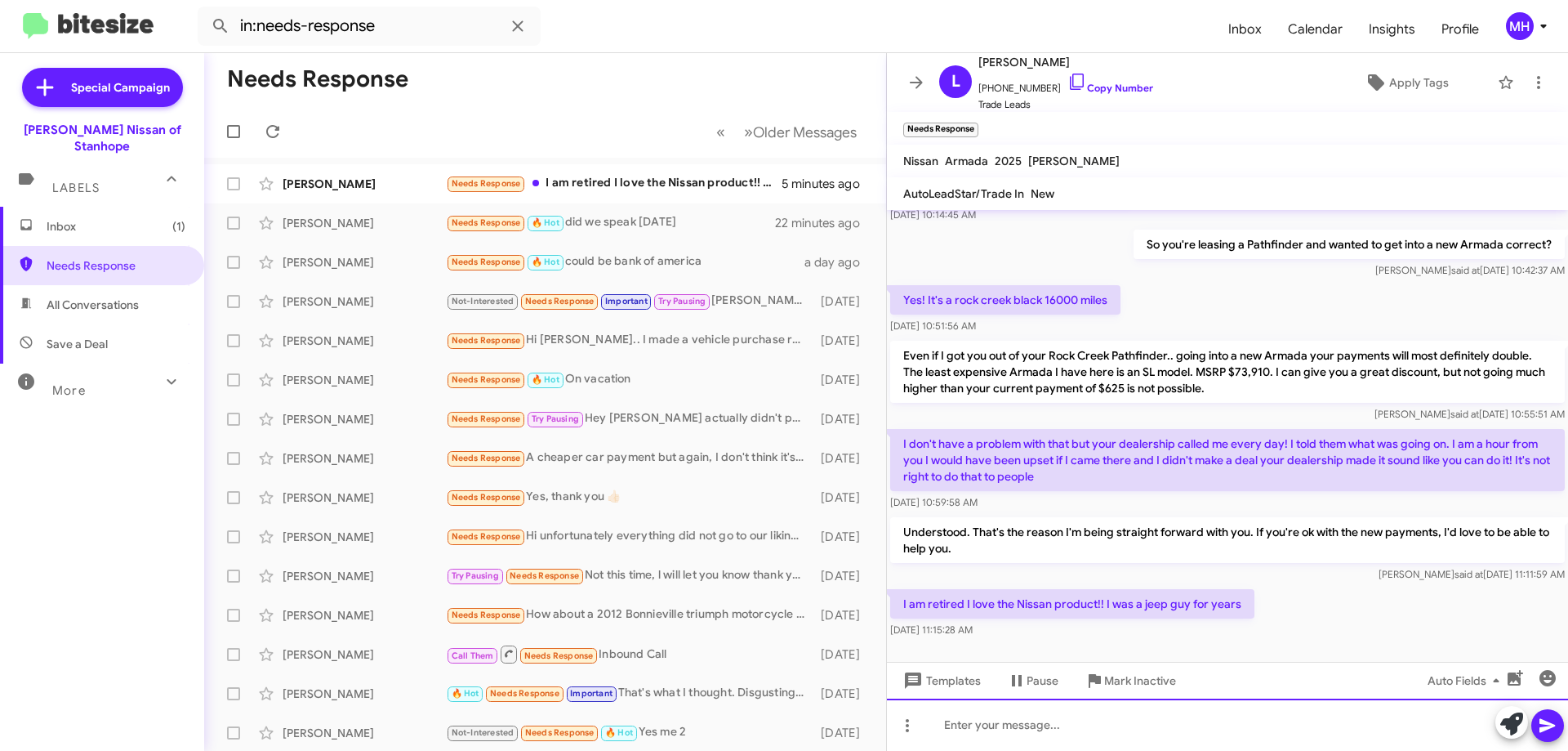
click at [948, 731] on div at bounding box center [1228, 725] width 681 height 53
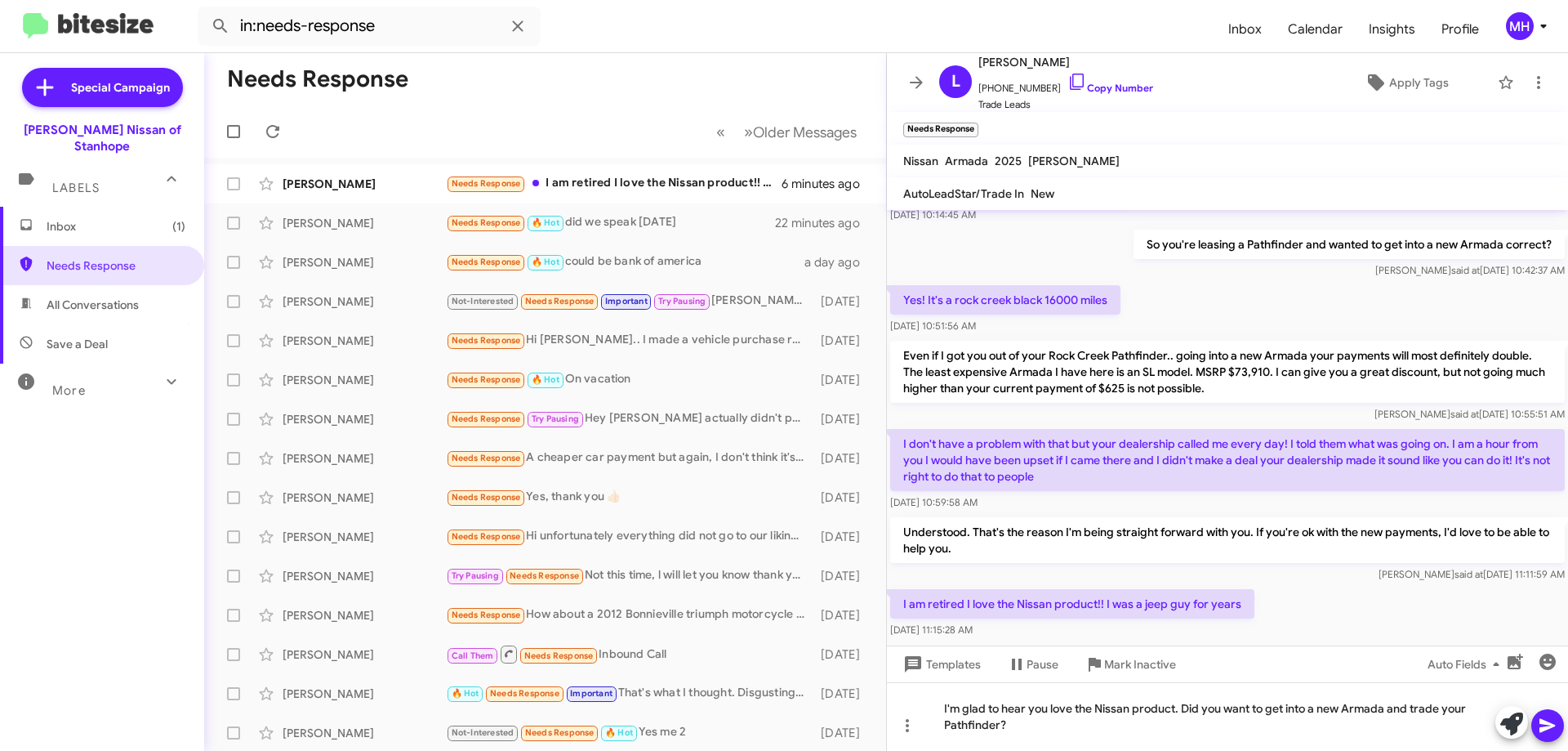
click at [1546, 726] on icon at bounding box center [1548, 725] width 20 height 20
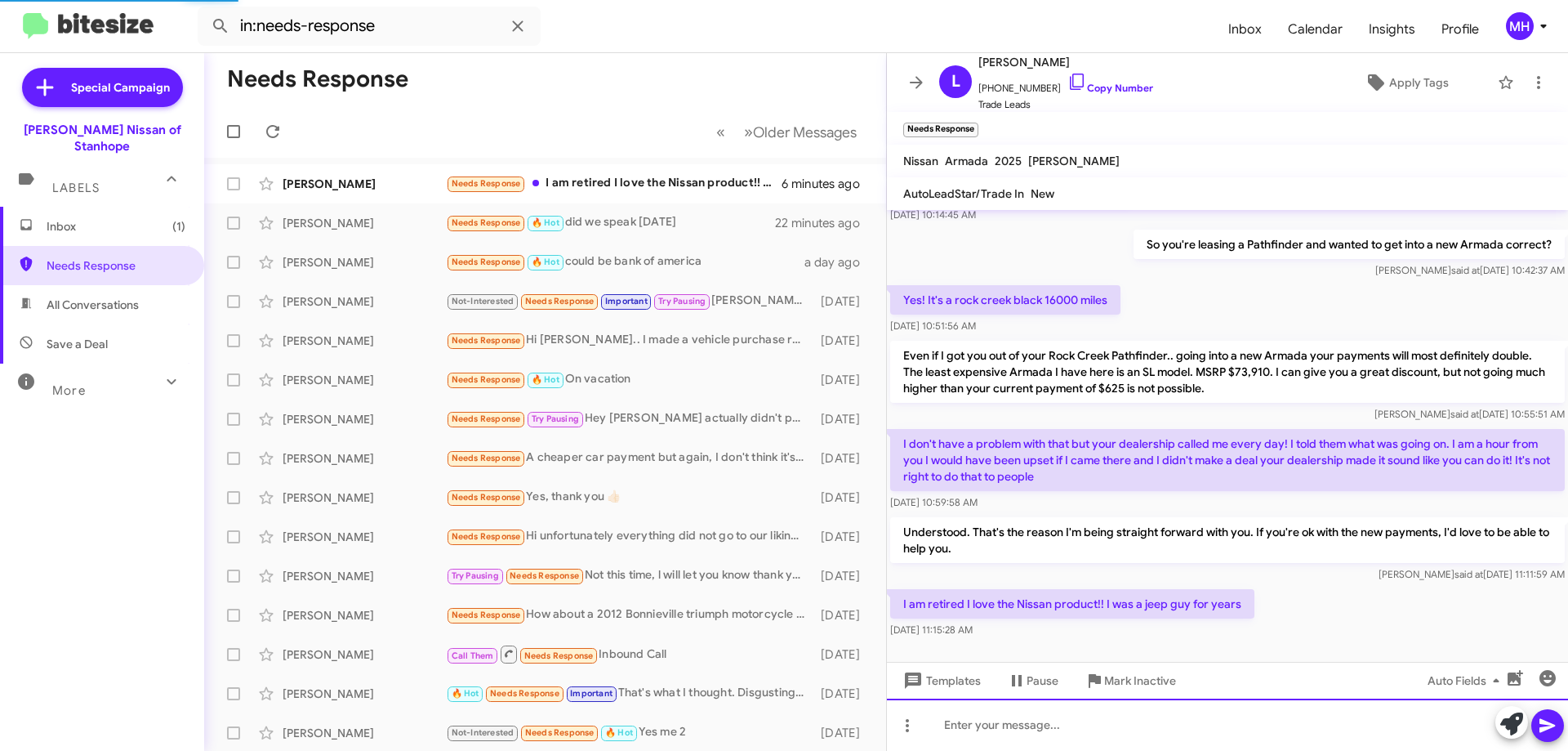
scroll to position [0, 0]
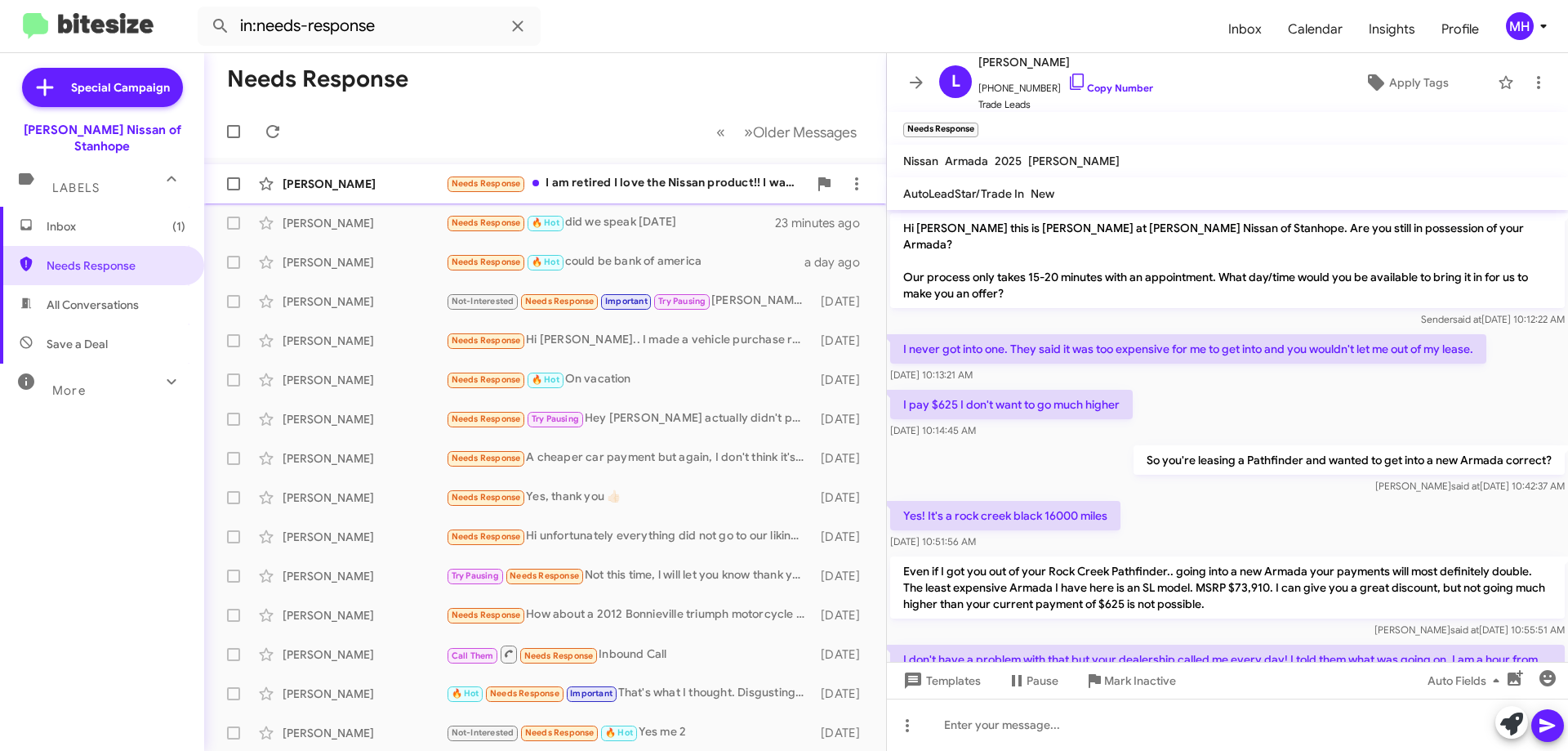
click at [723, 185] on div "Needs Response I am retired I love the Nissan product!! I was a jeep guy for ye…" at bounding box center [627, 183] width 361 height 19
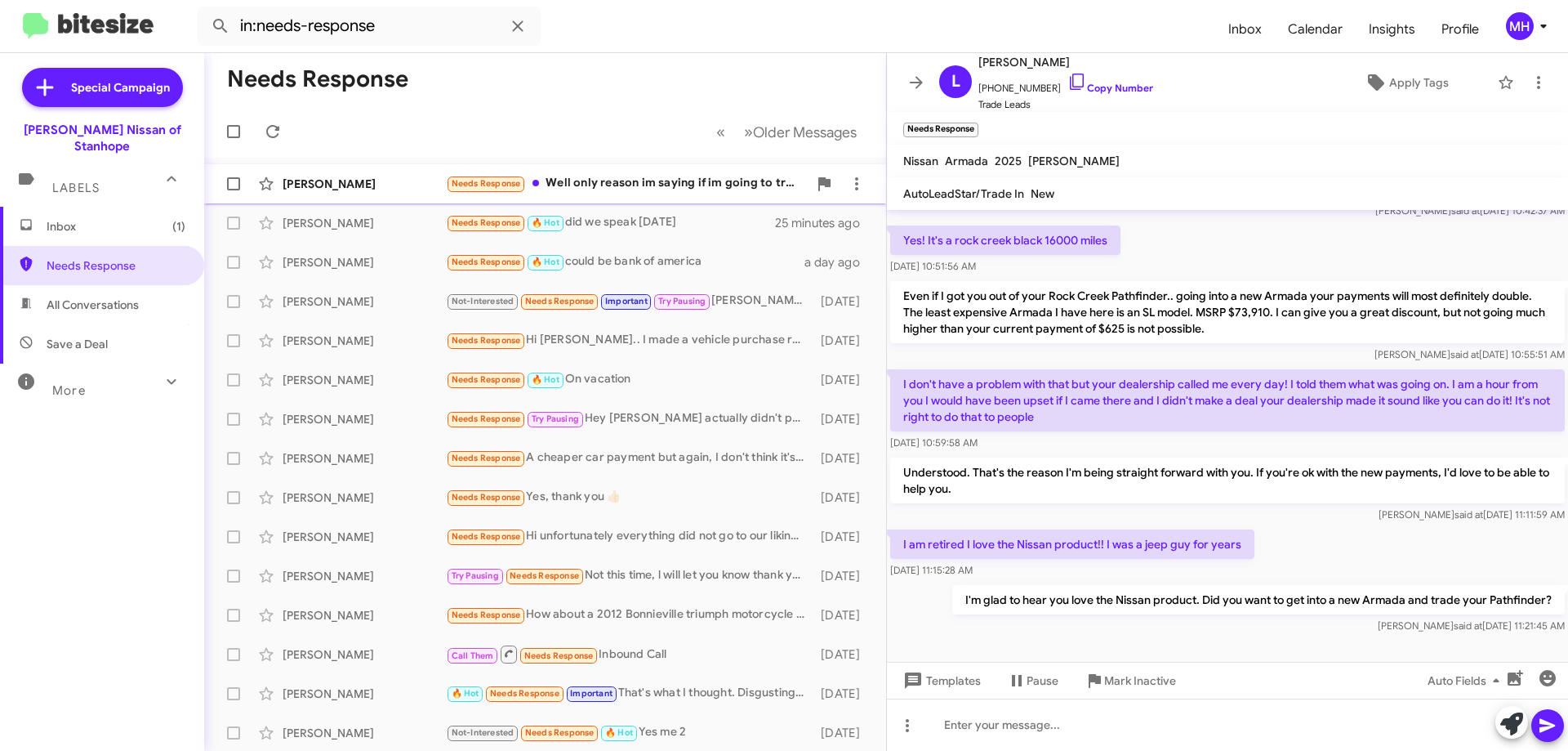
click at [651, 177] on div "Needs Response Well only reason im saying if im going to trade in its going to …" at bounding box center [627, 183] width 361 height 19
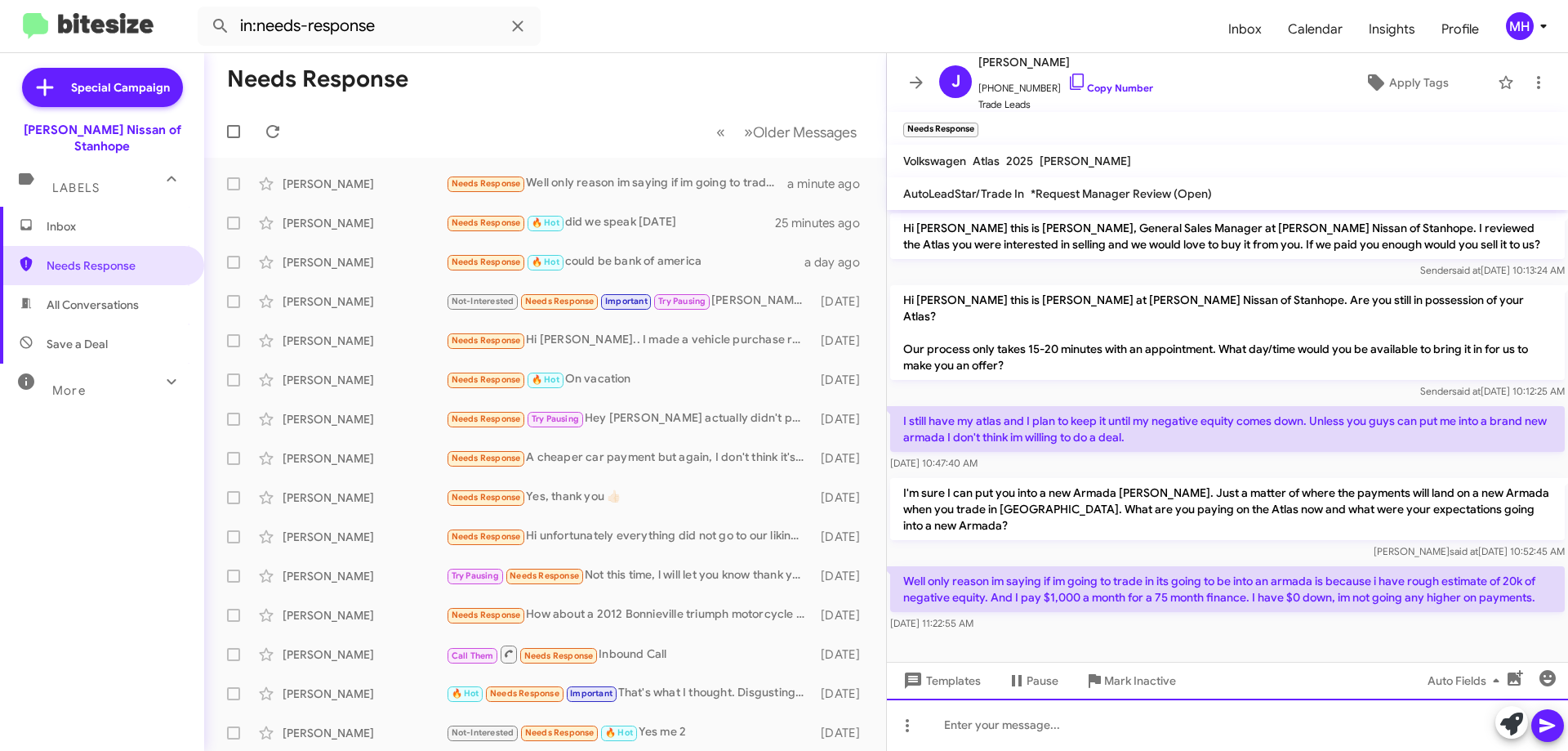
click at [947, 719] on div at bounding box center [1228, 725] width 681 height 53
click at [956, 725] on div at bounding box center [1228, 725] width 681 height 53
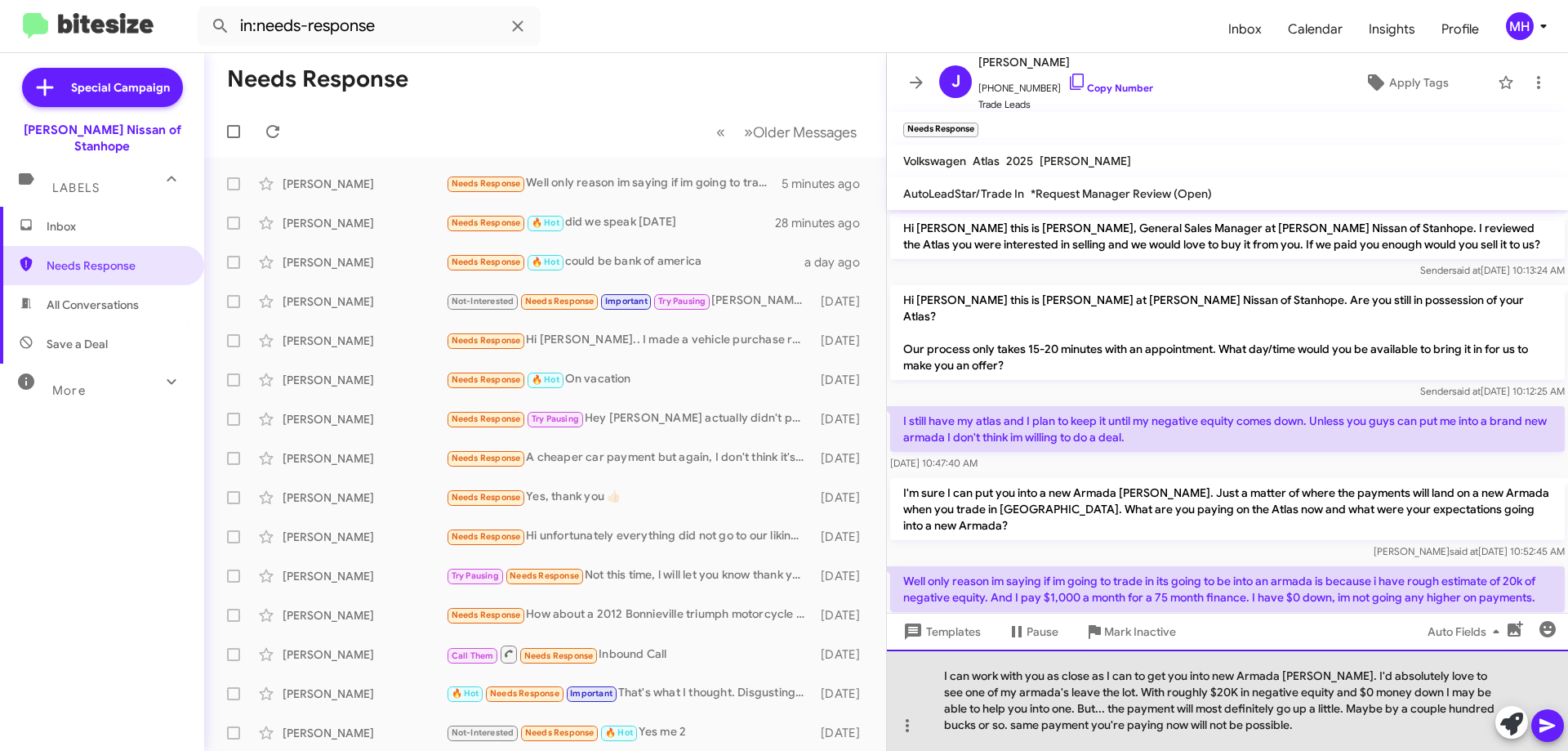
click at [1283, 726] on div "I can work with you as close as I can to get you into new Armada [PERSON_NAME].…" at bounding box center [1228, 699] width 681 height 101
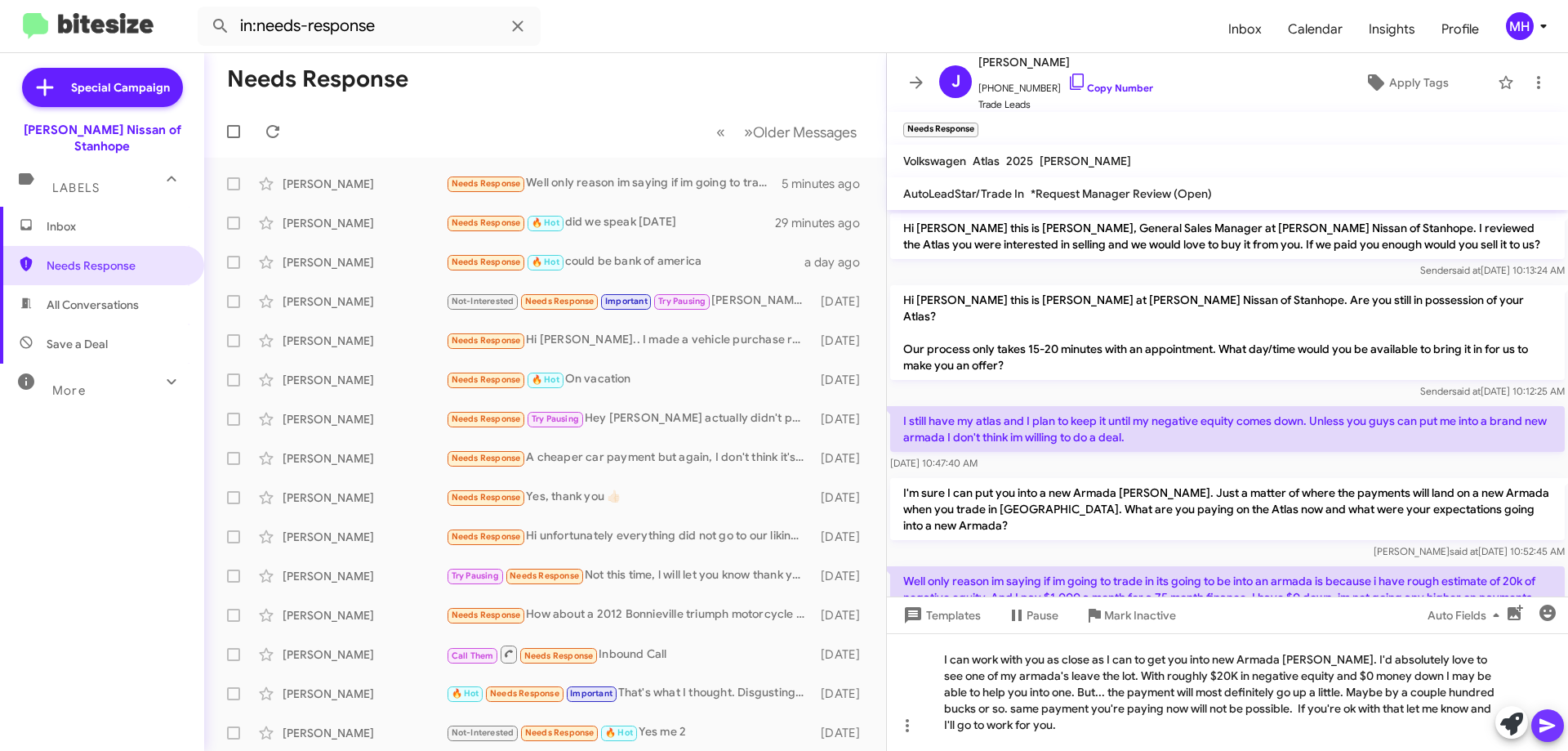
click at [1542, 723] on icon at bounding box center [1548, 726] width 15 height 14
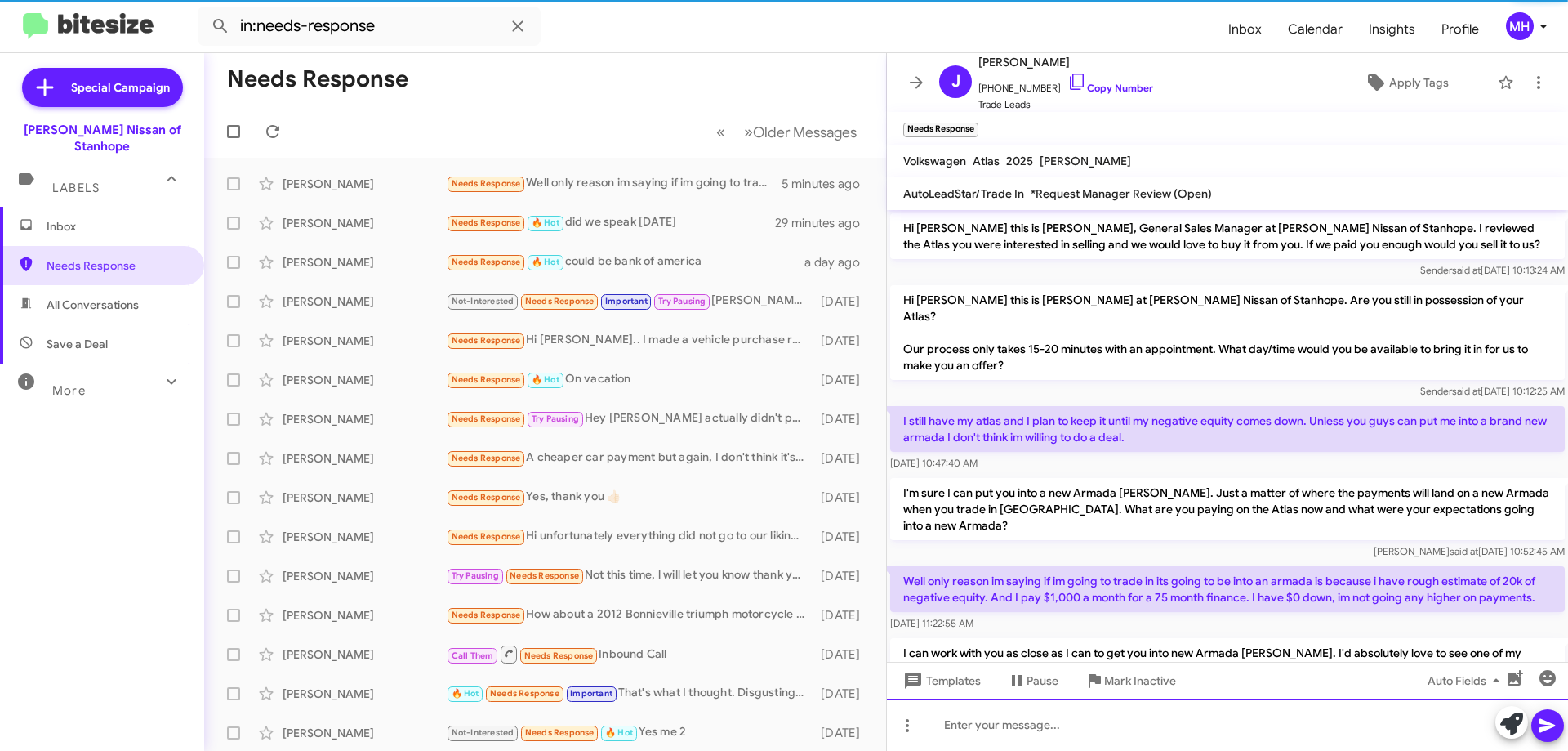
scroll to position [86, 0]
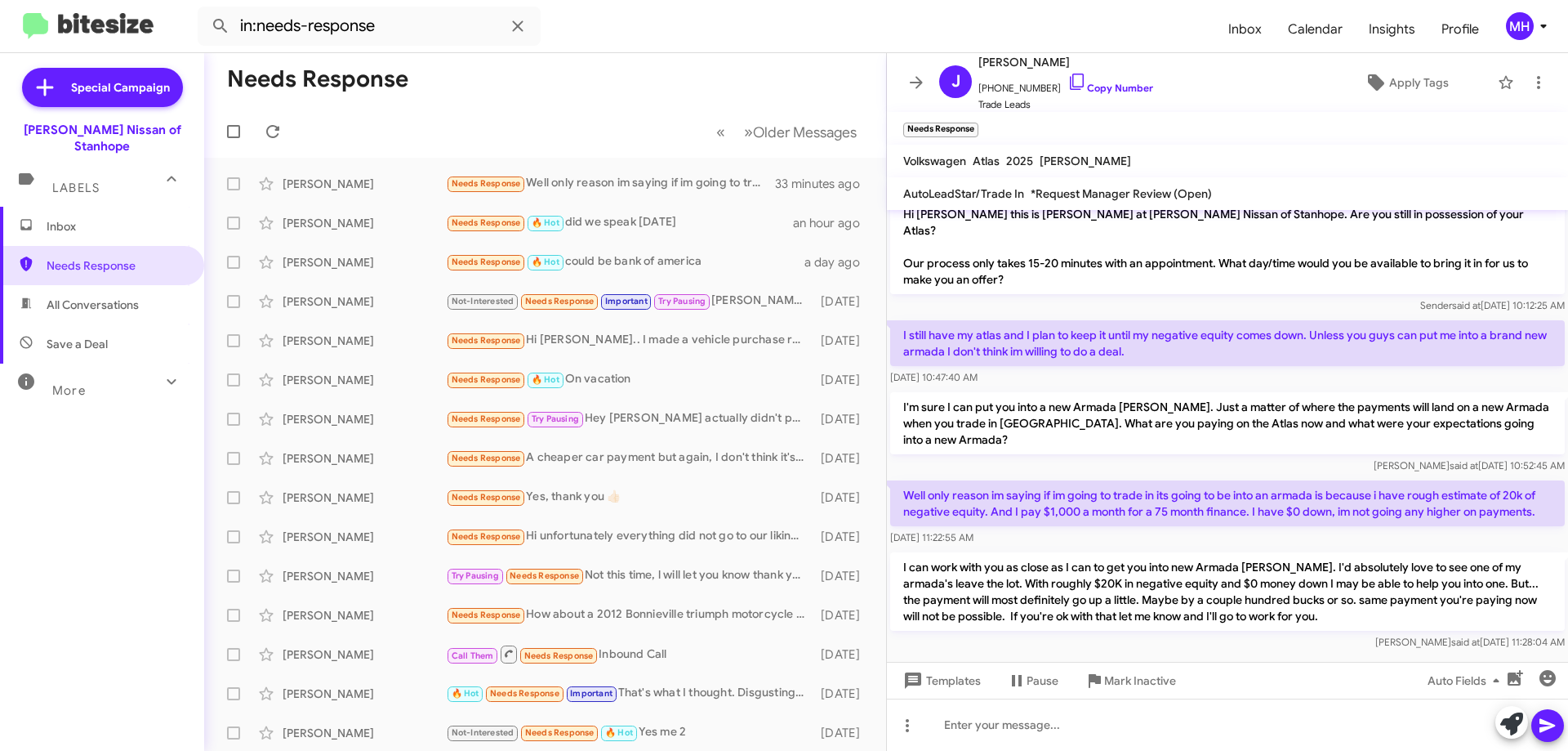
click at [71, 207] on span "Inbox" at bounding box center [102, 227] width 204 height 39
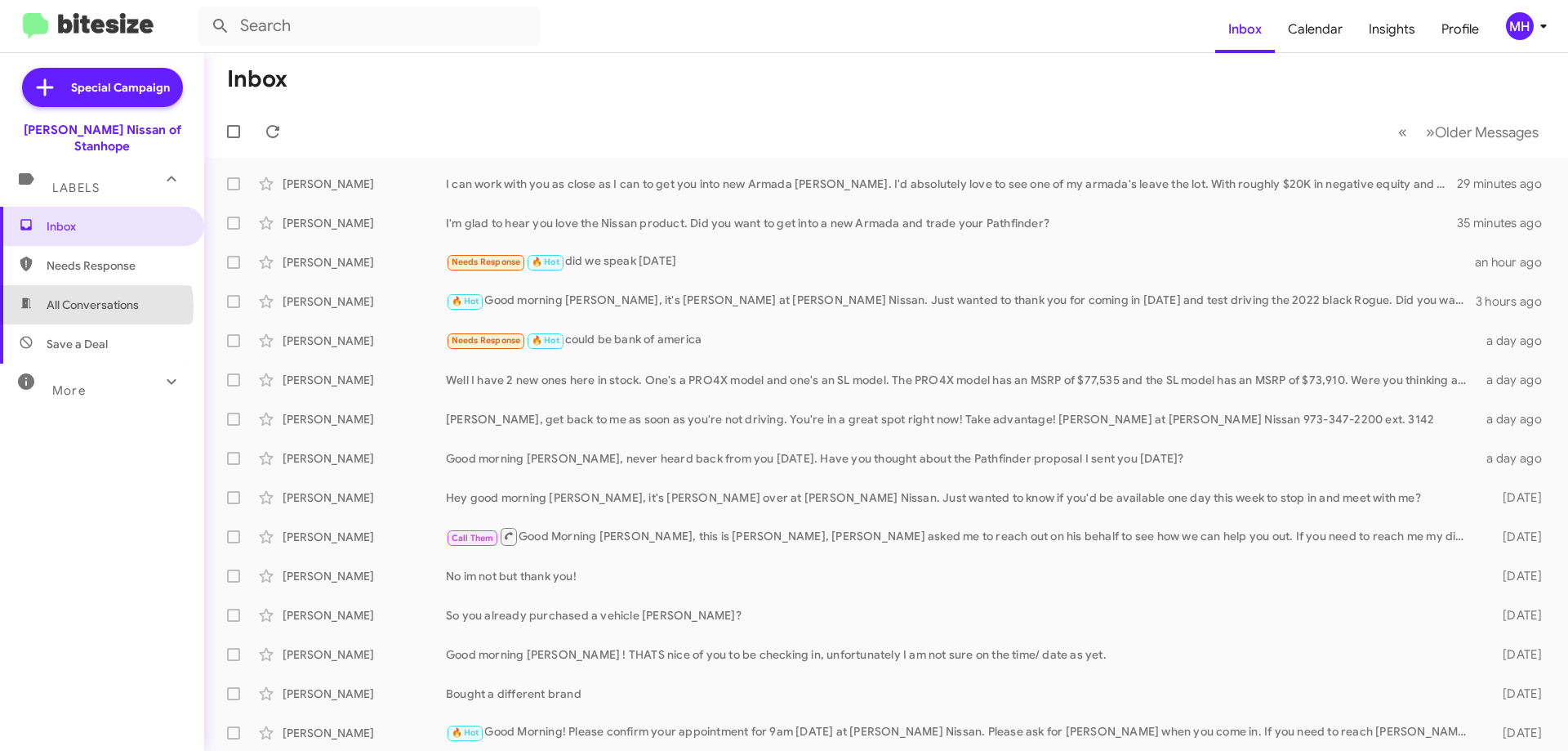
click at [78, 296] on span "All Conversations" at bounding box center [92, 304] width 92 height 16
type input "in:all-conversations"
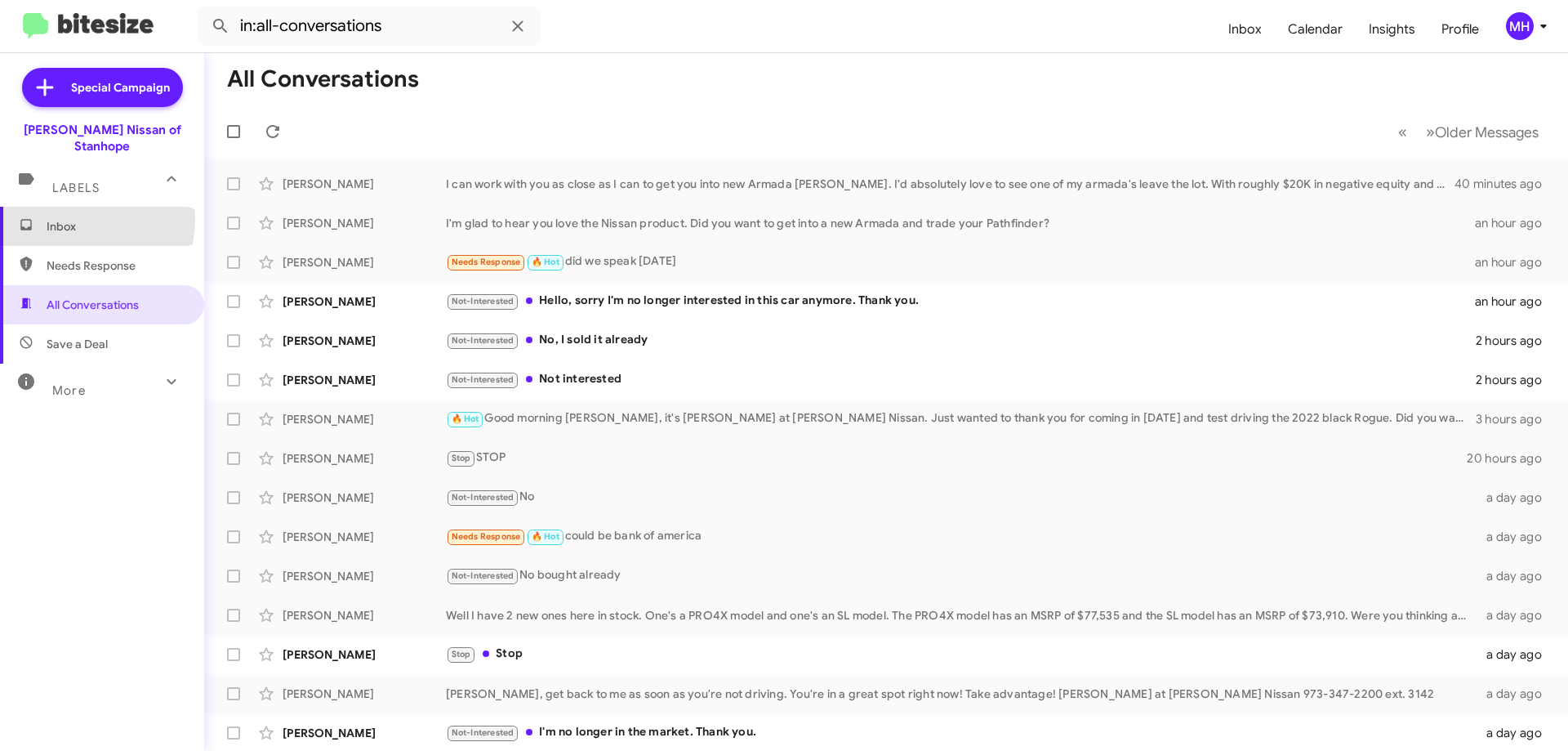
click at [71, 218] on span "Inbox" at bounding box center [116, 226] width 139 height 16
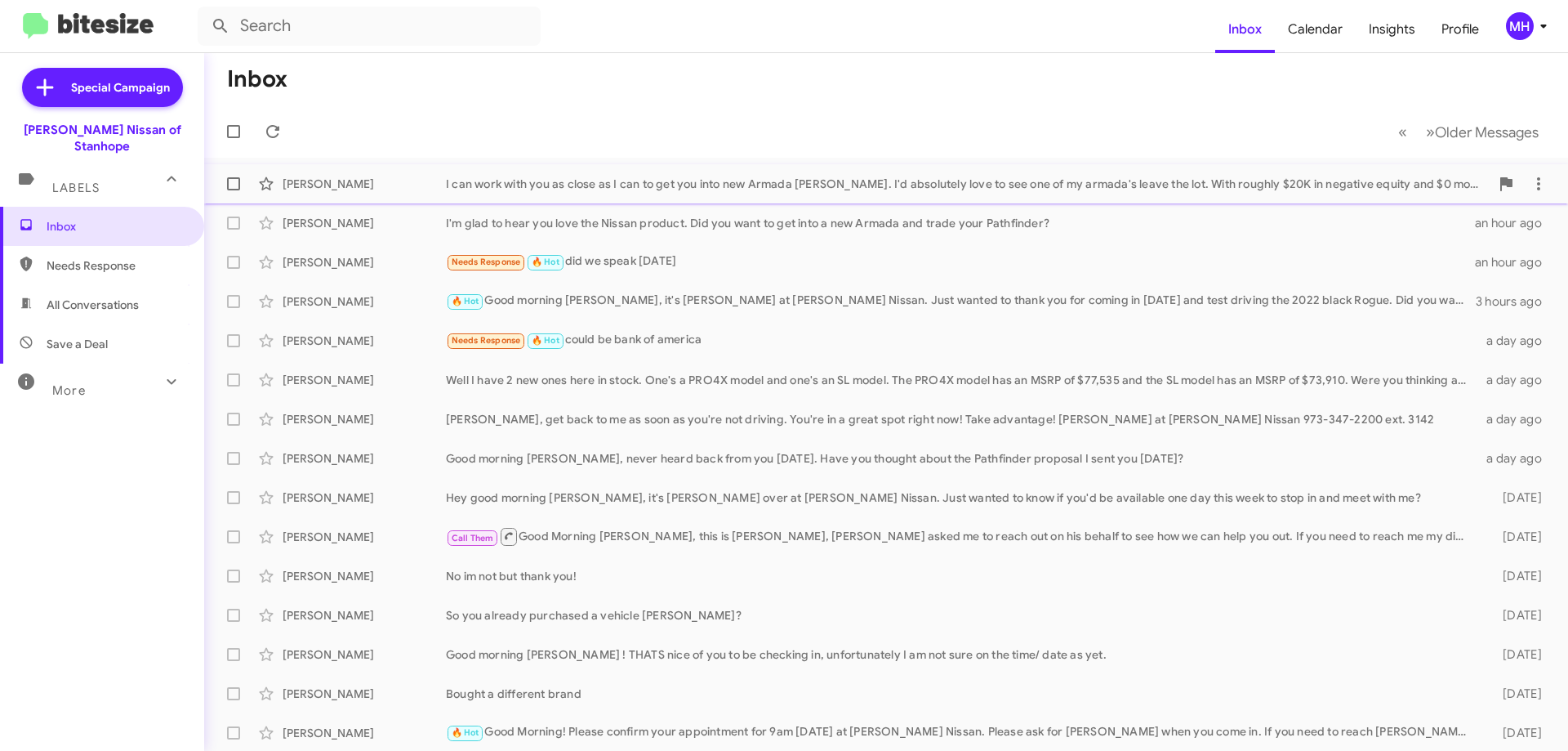
click at [603, 180] on div "I can work with you as close as I can to get you into new Armada [PERSON_NAME].…" at bounding box center [968, 183] width 1044 height 16
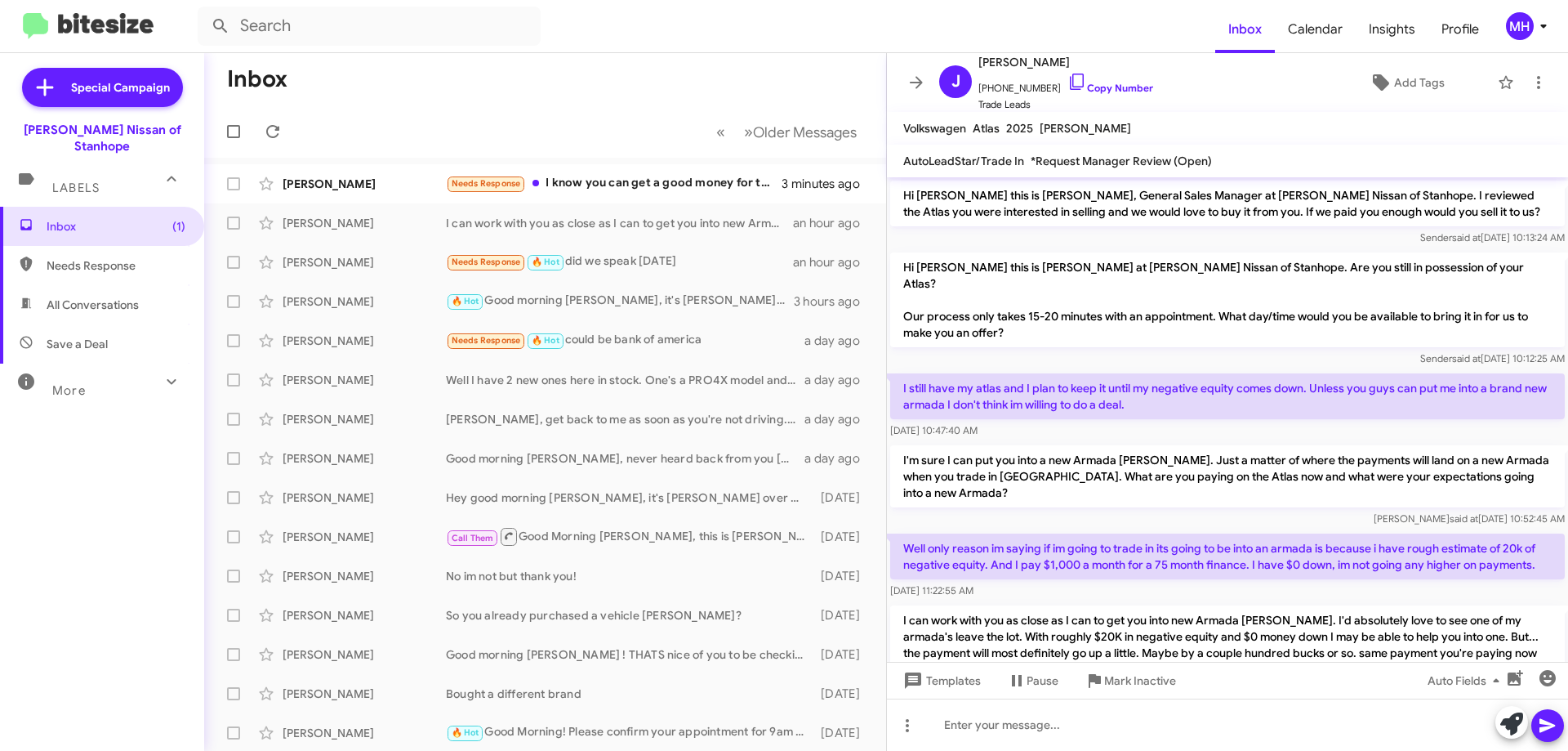
scroll to position [53, 0]
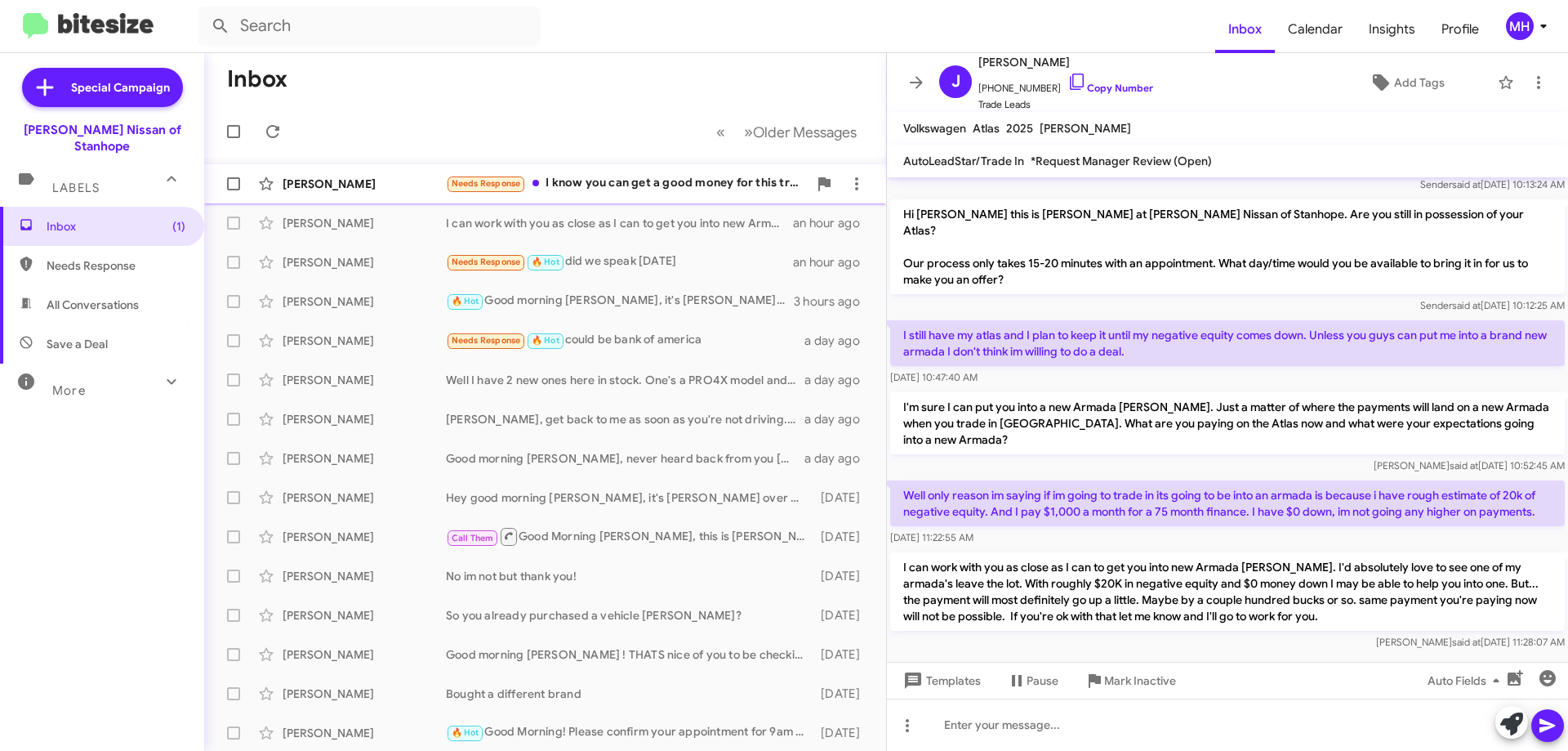
click at [653, 183] on div "Needs Response I know you can get a good money for this truck. It's in great sh…" at bounding box center [627, 183] width 361 height 19
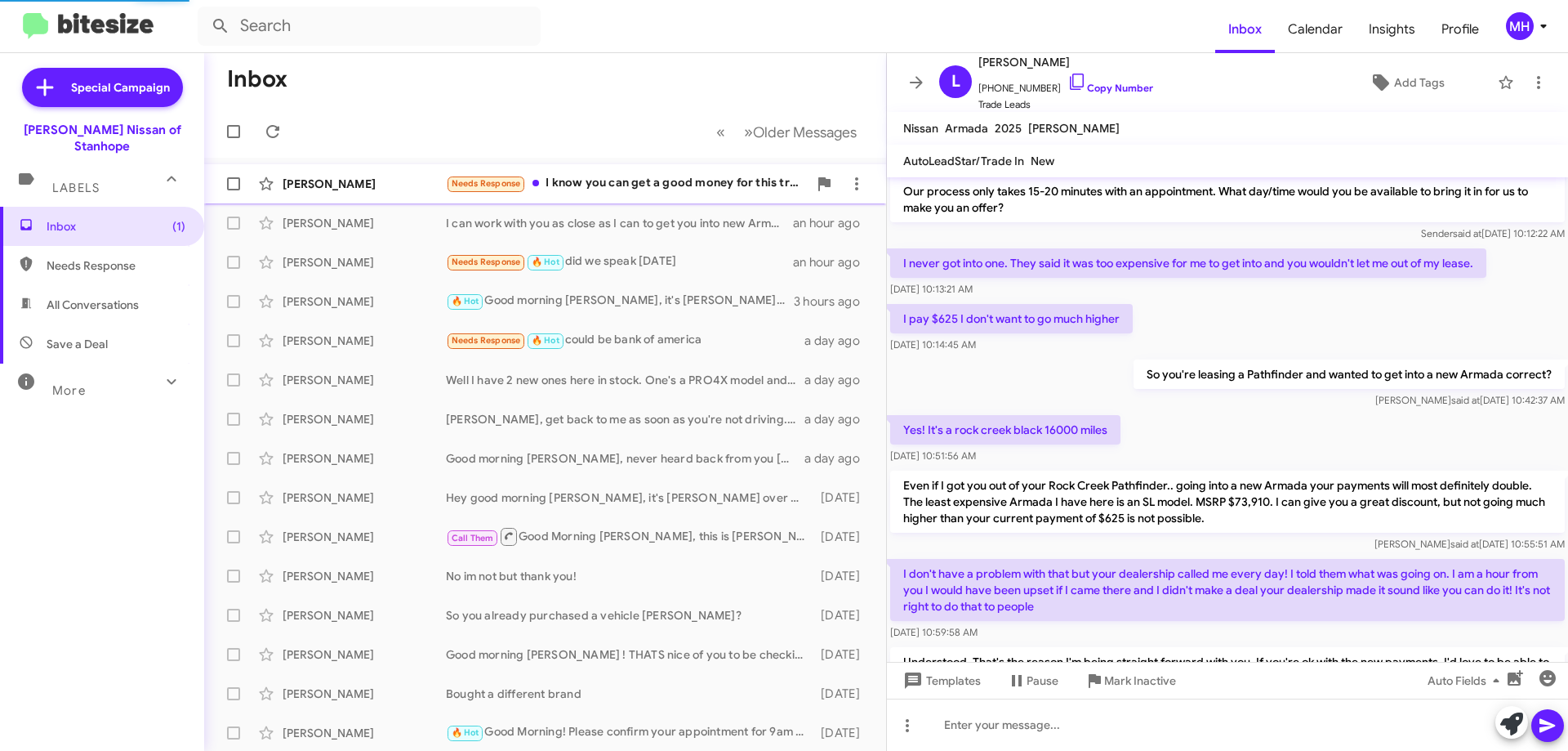
scroll to position [361, 0]
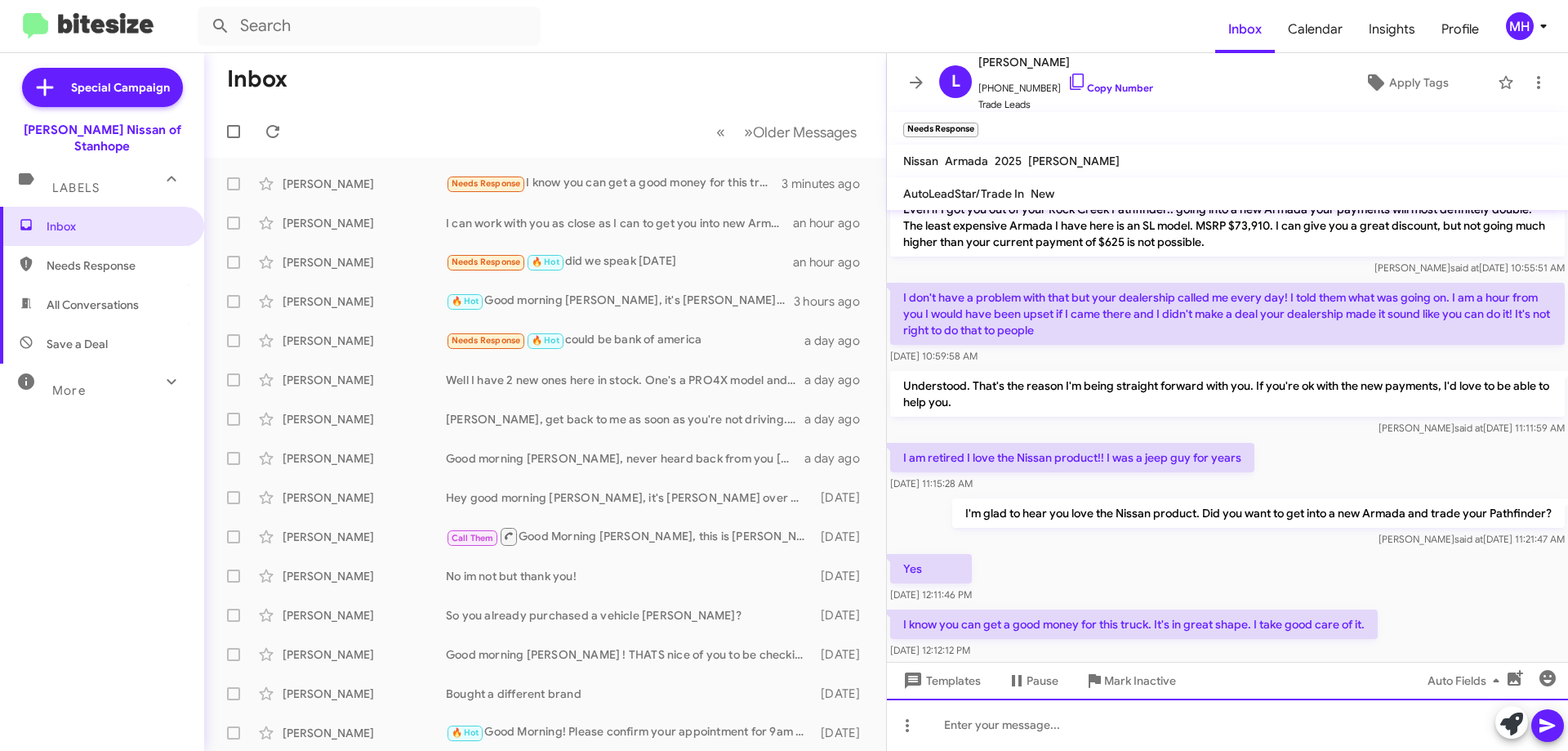
click at [944, 723] on div at bounding box center [1228, 725] width 681 height 53
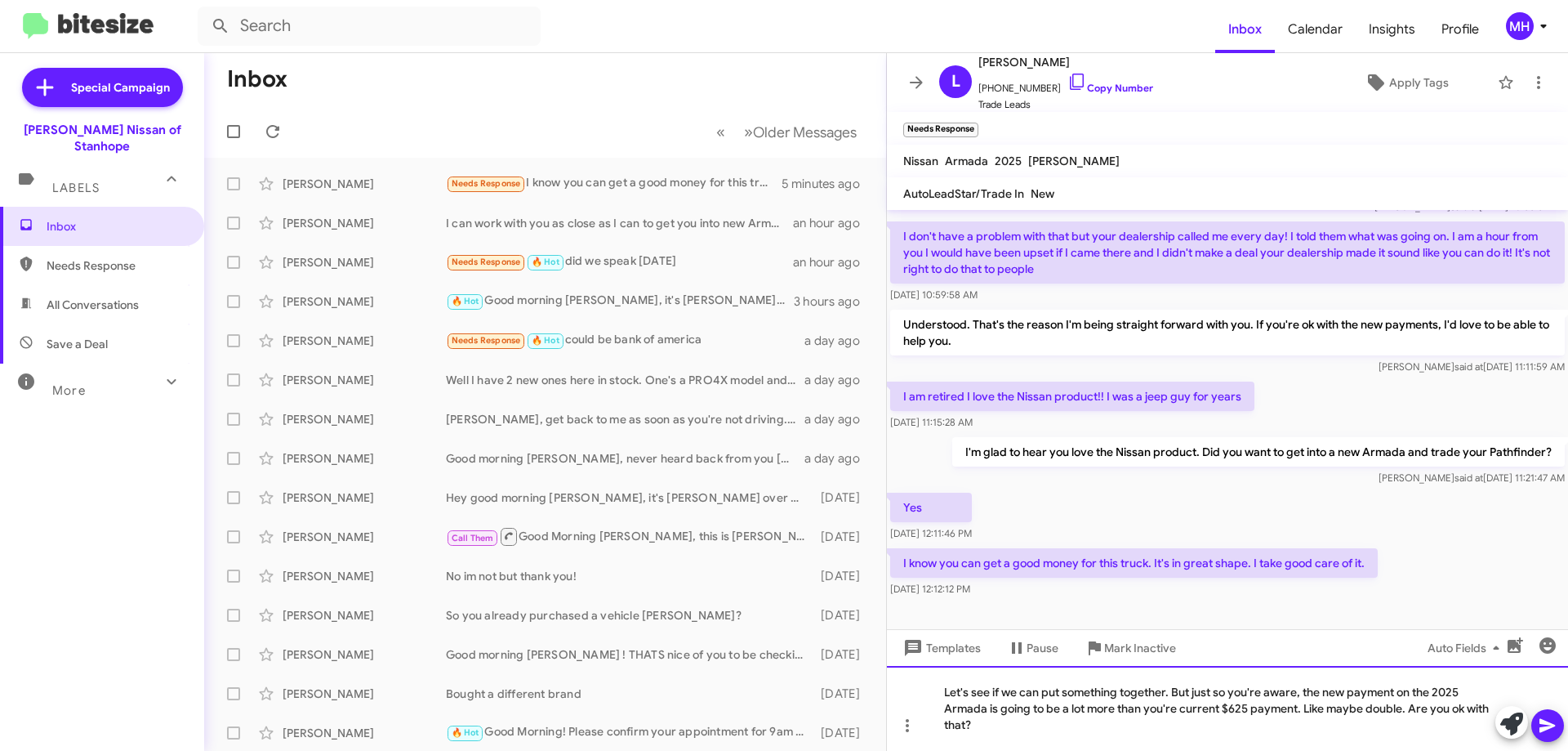
scroll to position [428, 0]
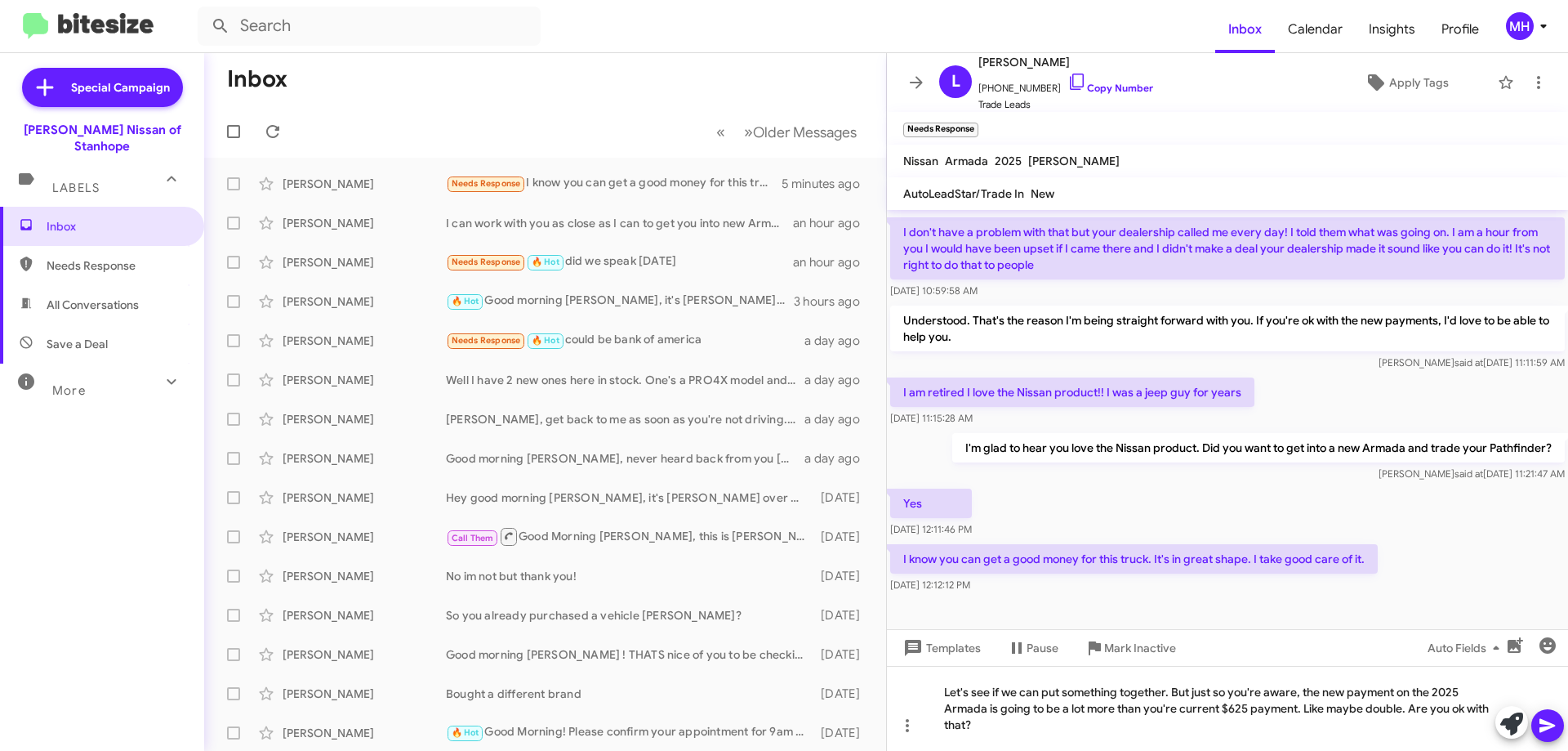
click at [1550, 720] on icon at bounding box center [1548, 725] width 20 height 20
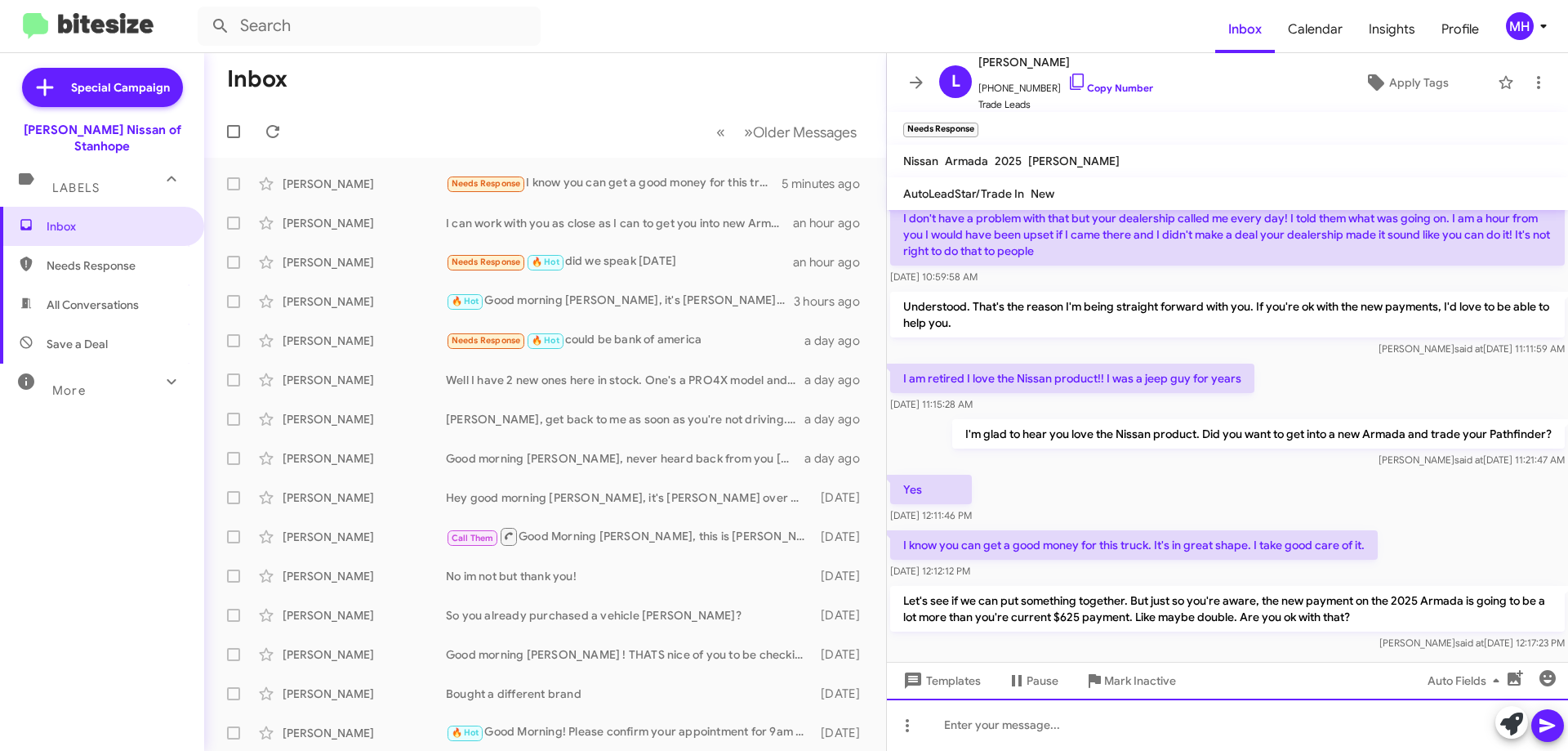
scroll to position [471, 0]
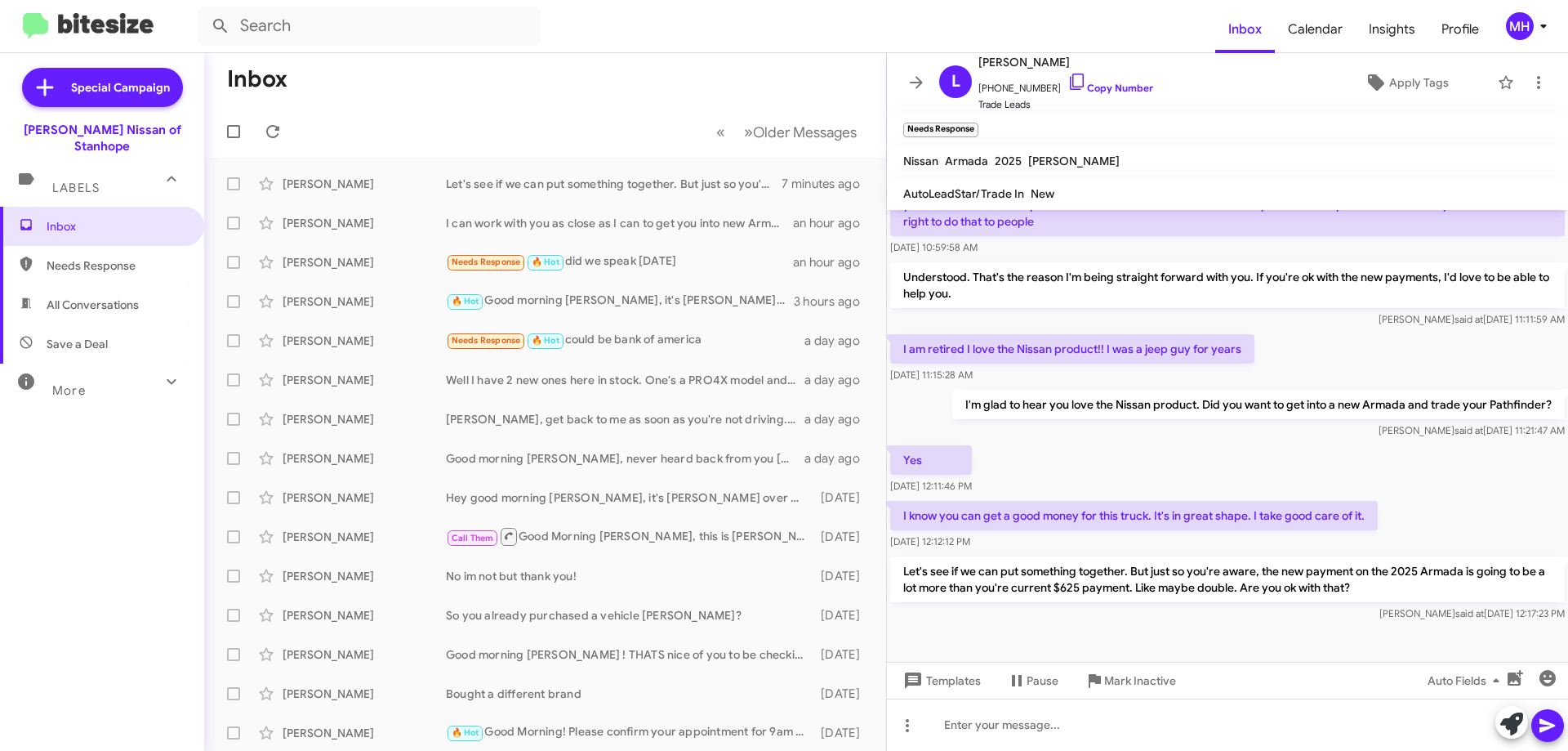
click at [82, 296] on span "All Conversations" at bounding box center [92, 304] width 92 height 16
type input "in:all-conversations"
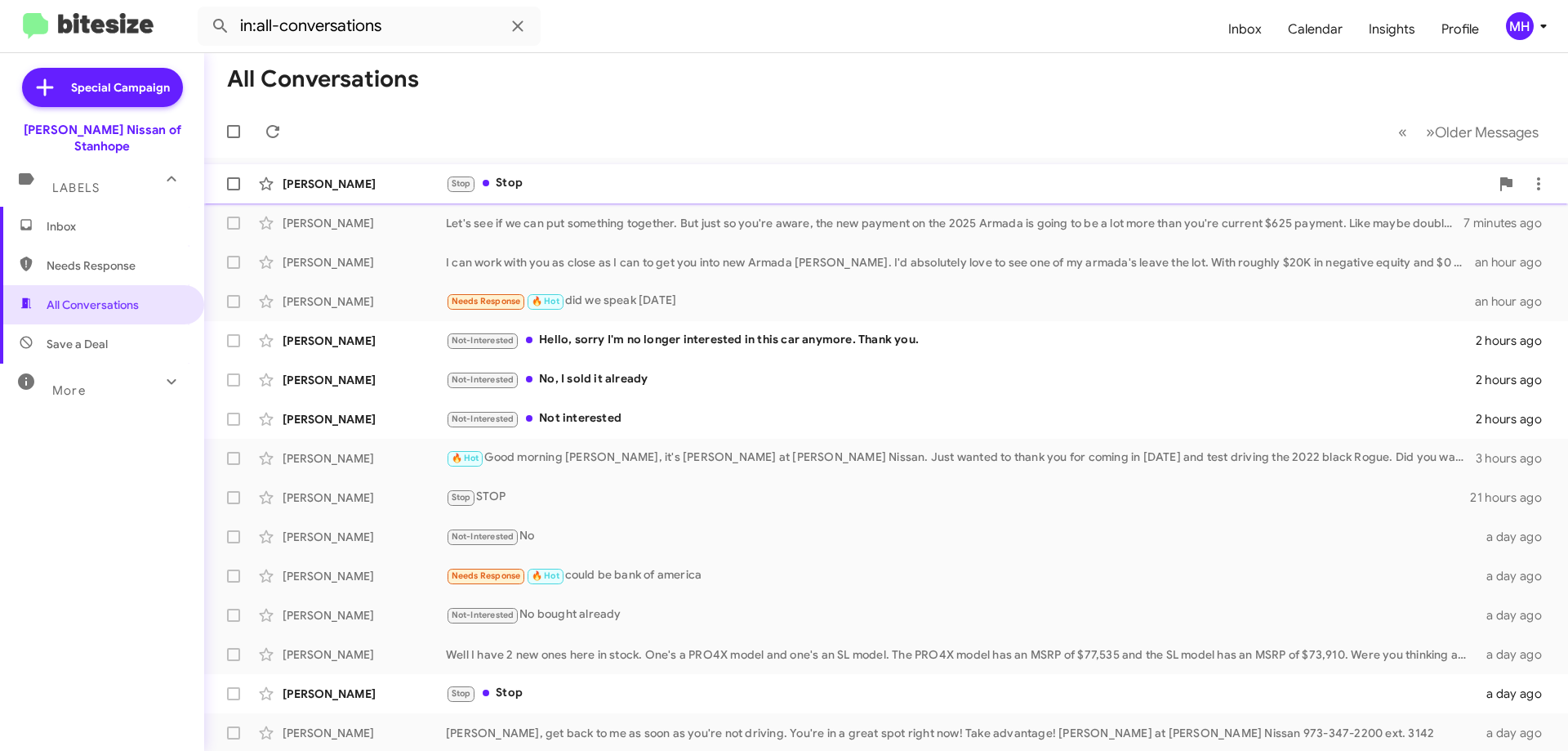
click at [598, 171] on div "[PERSON_NAME] Stop Stop a few seconds ago" at bounding box center [886, 183] width 1338 height 33
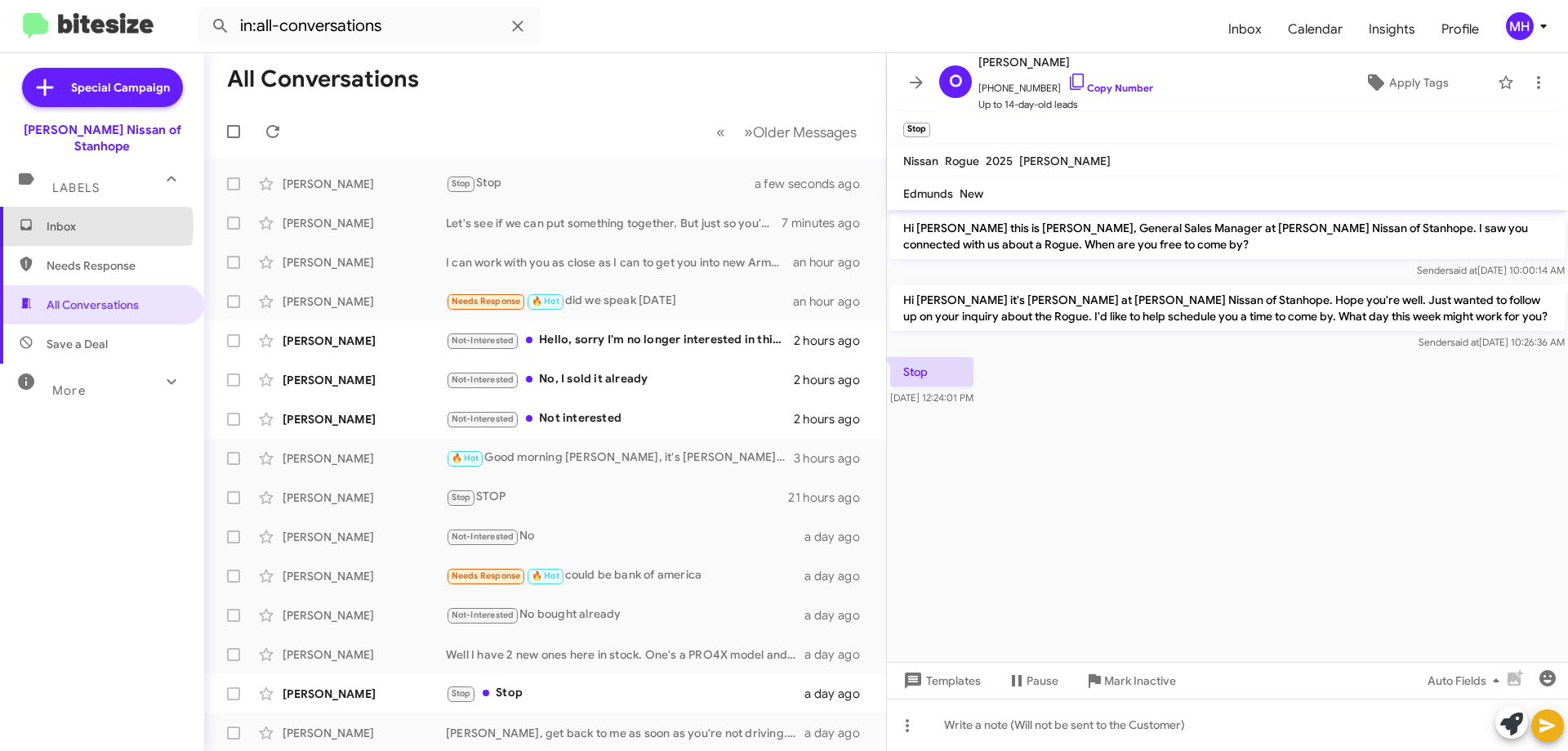
click at [85, 218] on span "Inbox" at bounding box center [116, 226] width 139 height 16
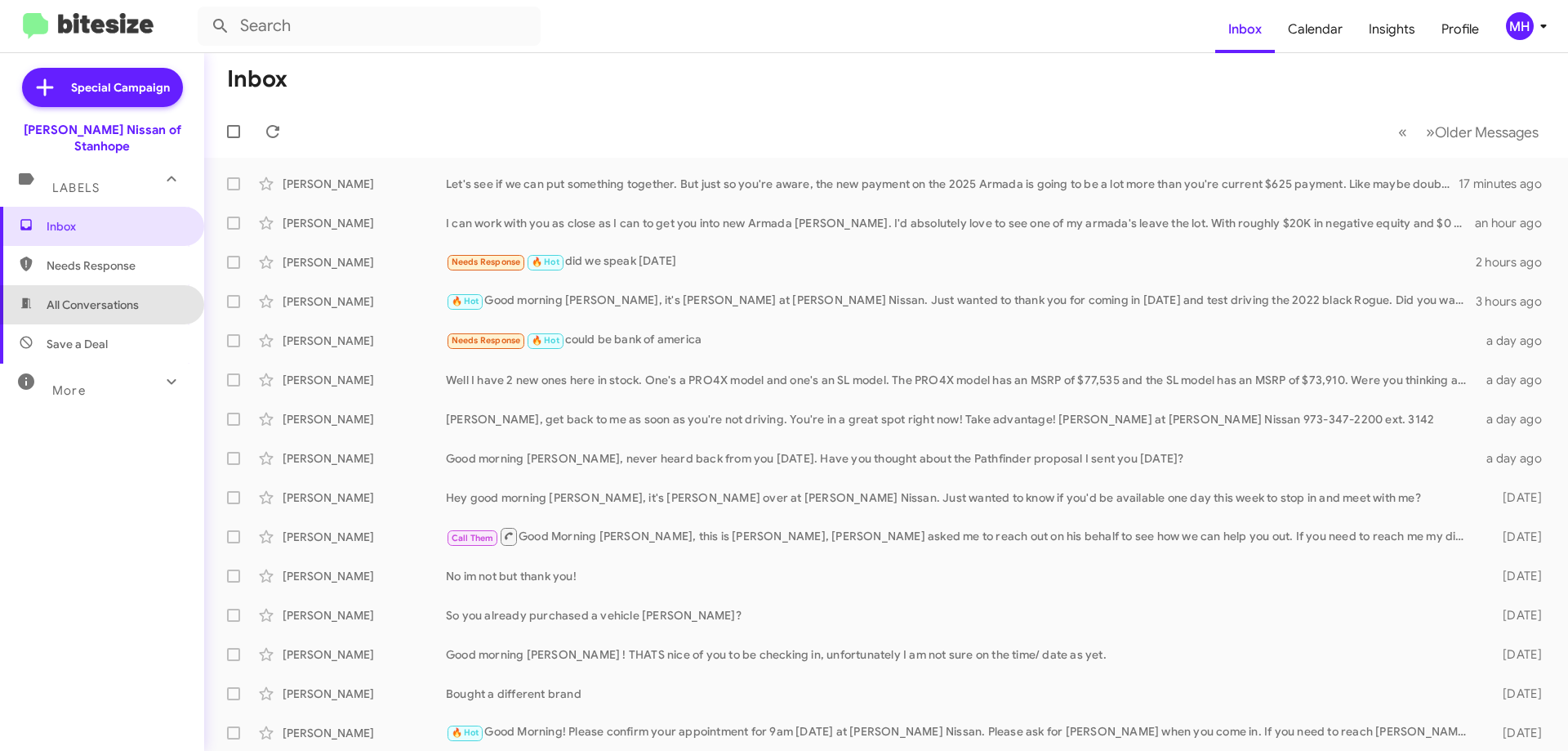
click at [101, 296] on span "All Conversations" at bounding box center [92, 304] width 92 height 16
type input "in:all-conversations"
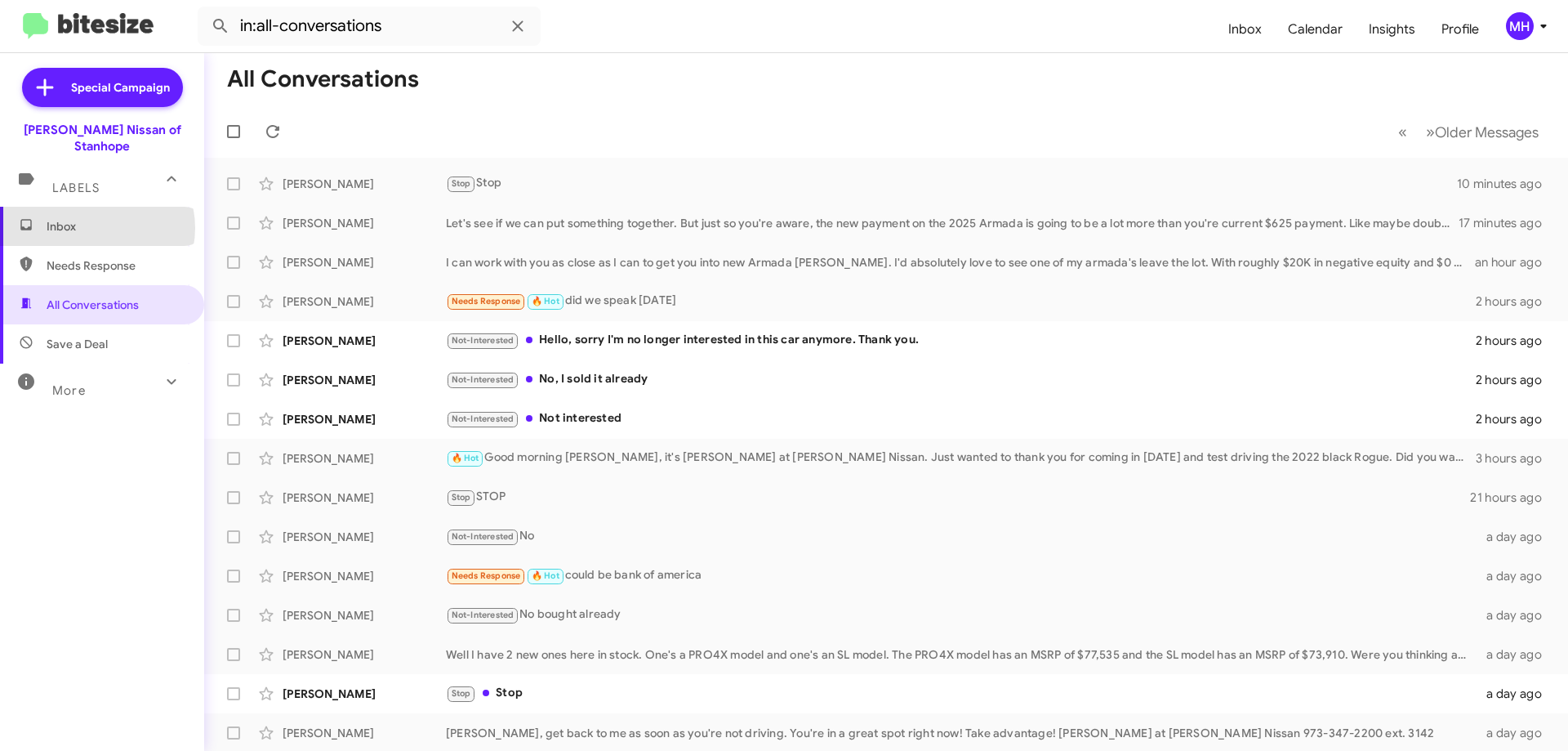
click at [97, 218] on span "Inbox" at bounding box center [116, 226] width 139 height 16
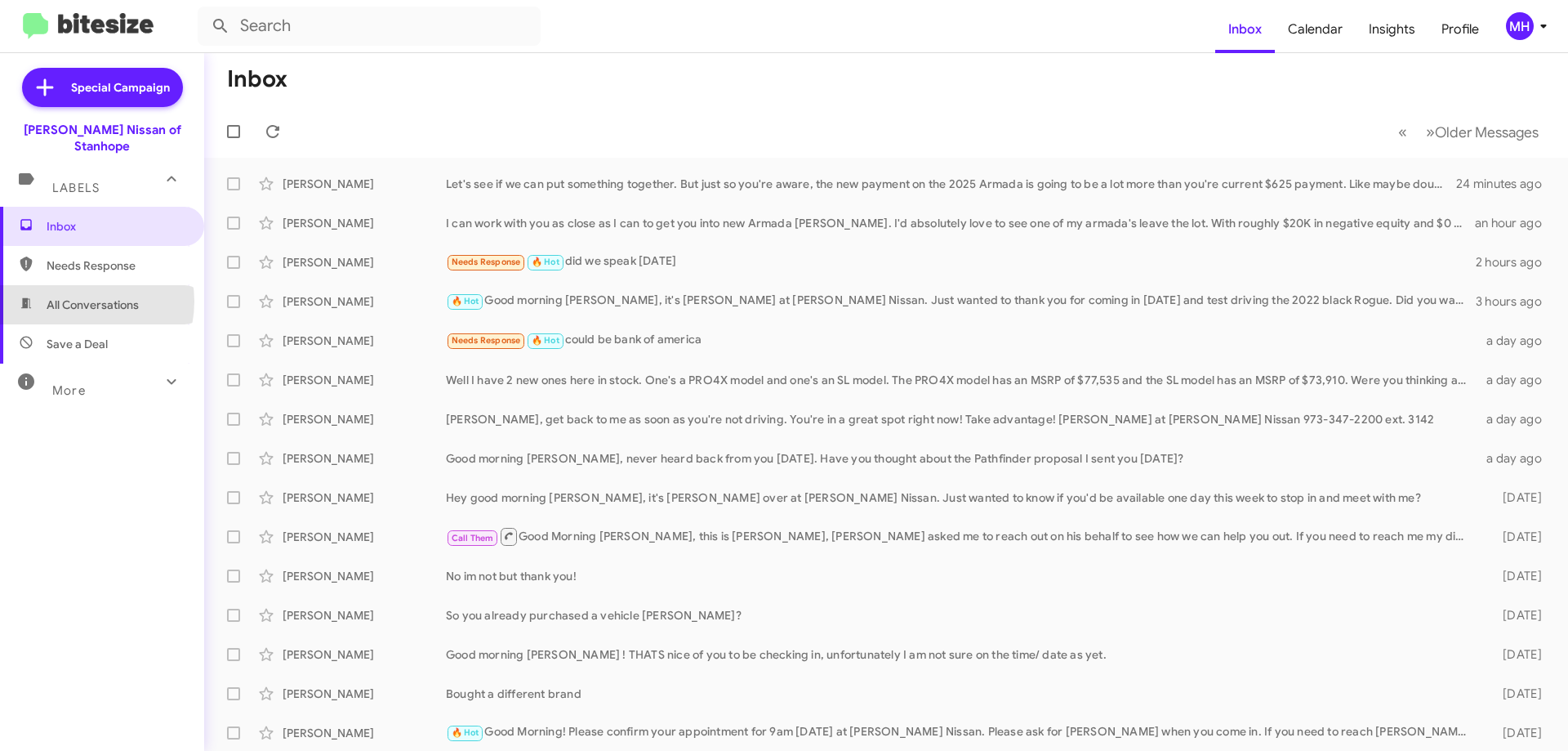
click at [76, 296] on span "All Conversations" at bounding box center [92, 304] width 92 height 16
type input "in:all-conversations"
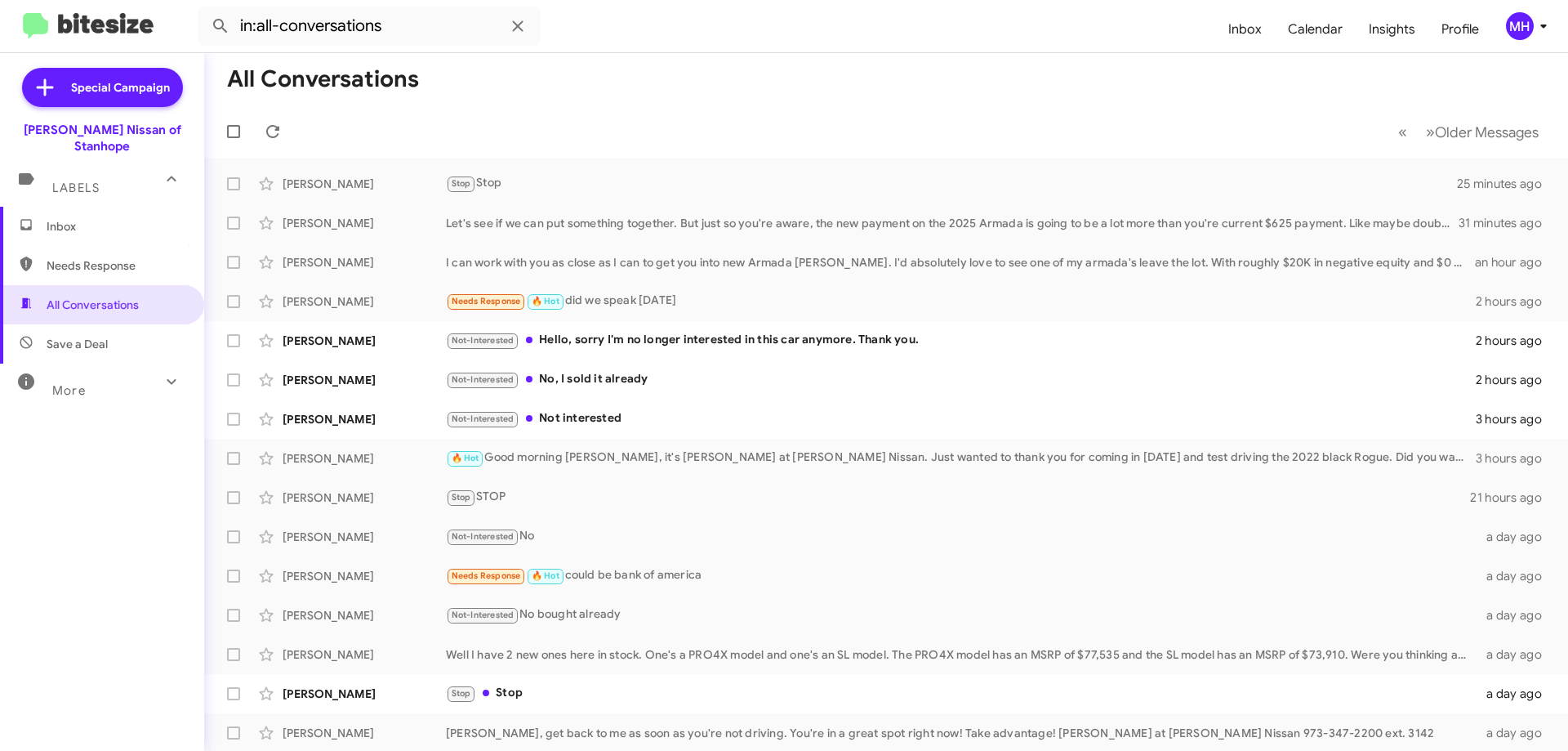
click at [81, 218] on span "Inbox" at bounding box center [116, 226] width 139 height 16
